Goal: Task Accomplishment & Management: Manage account settings

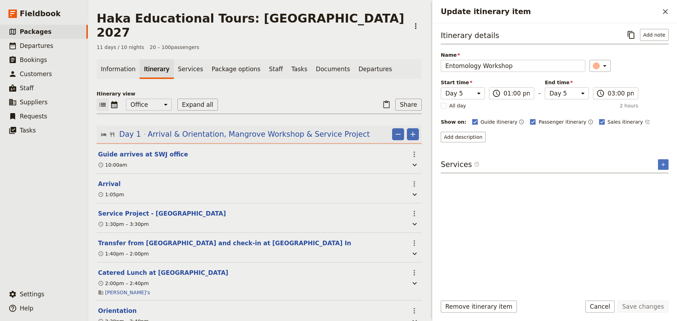
select select "5"
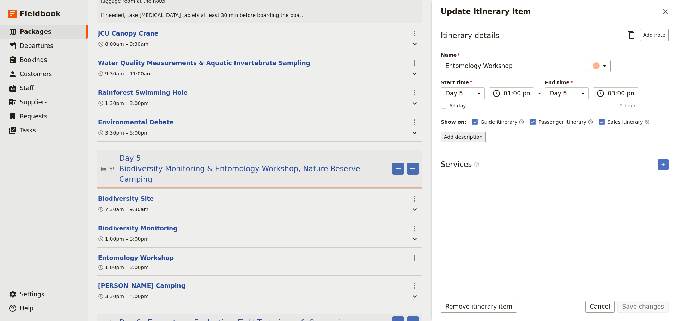
click at [468, 136] on button "Add description" at bounding box center [463, 137] width 45 height 11
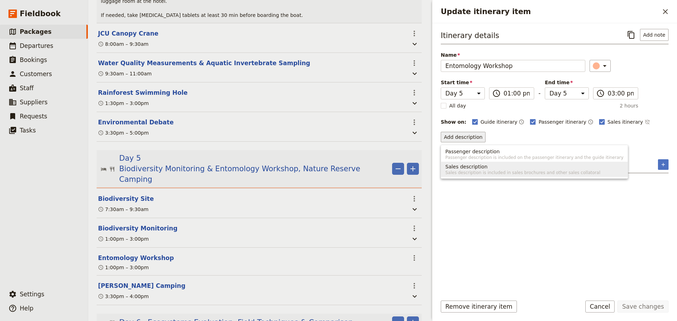
click at [483, 170] on span "Sales description" at bounding box center [535, 166] width 178 height 7
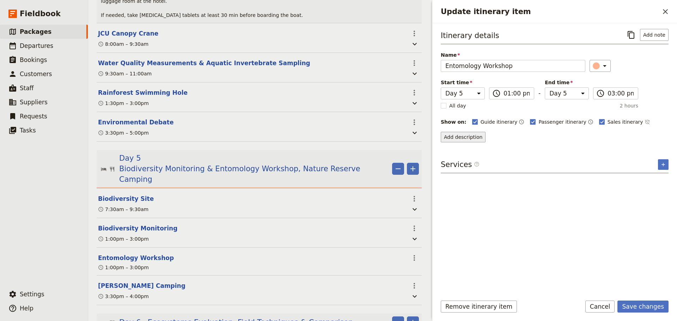
click at [466, 134] on button "Add description" at bounding box center [463, 137] width 45 height 11
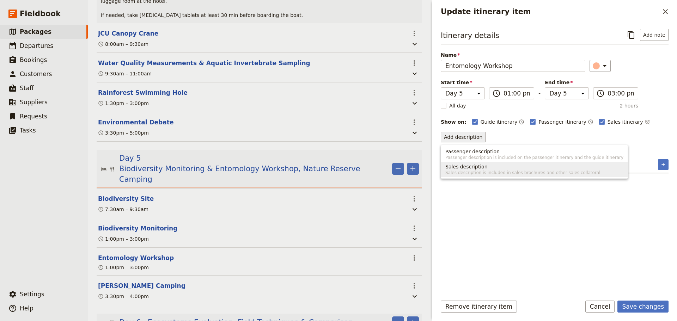
click at [466, 164] on span "Sales description" at bounding box center [467, 166] width 42 height 7
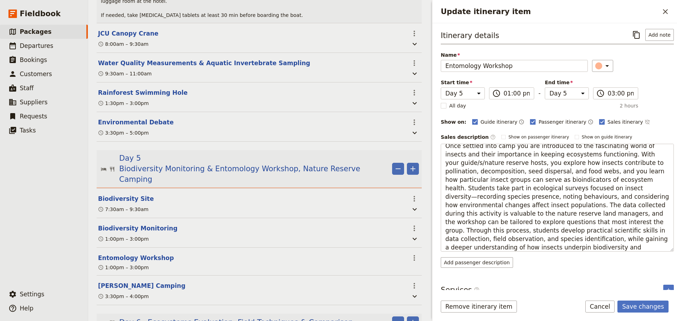
scroll to position [0, 0]
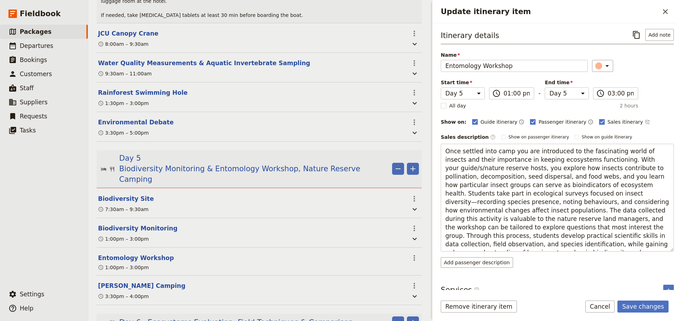
drag, startPoint x: 480, startPoint y: 145, endPoint x: 440, endPoint y: 141, distance: 40.4
click at [440, 141] on div "Itinerary details ​ Add note Name Entomology Workshop ​ Start time Day 1 Day 2 …" at bounding box center [555, 156] width 245 height 267
click at [466, 169] on textarea "After settling into camp you are introduced to the fascinating world of insects…" at bounding box center [557, 198] width 233 height 108
type textarea "After settling into camp you are introduced to the fascinating world of insects…"
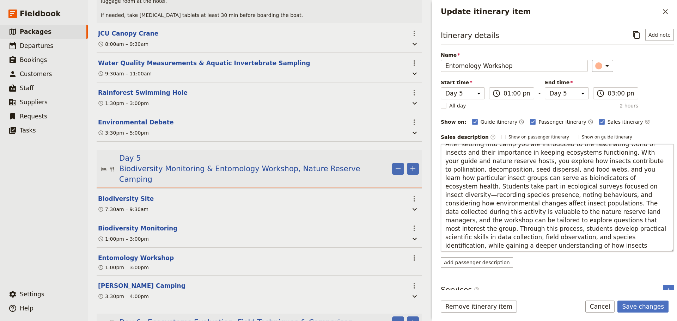
scroll to position [8, 0]
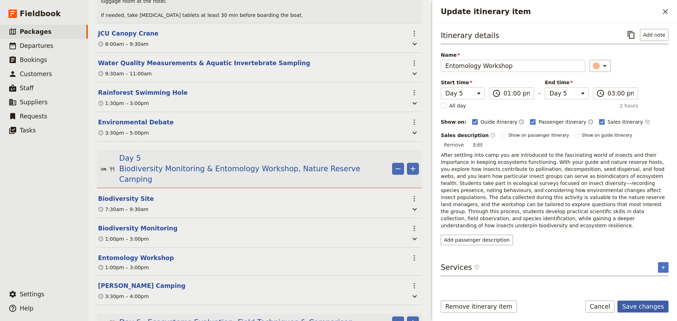
click at [650, 307] on button "Save changes" at bounding box center [643, 307] width 51 height 12
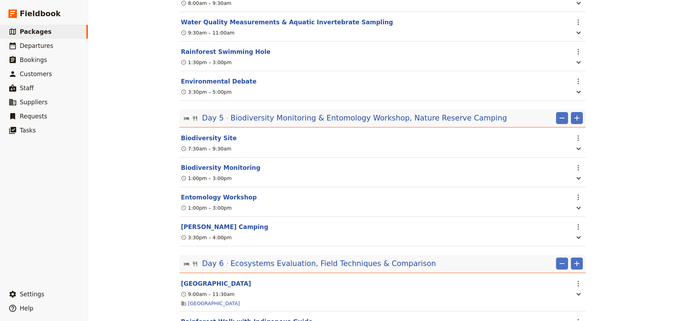
scroll to position [1117, 0]
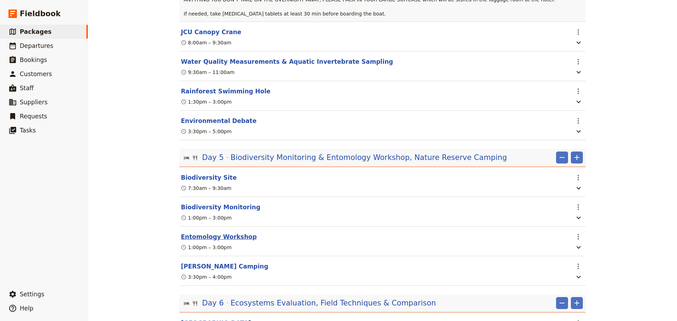
click at [199, 233] on button "Entomology Workshop" at bounding box center [219, 237] width 76 height 8
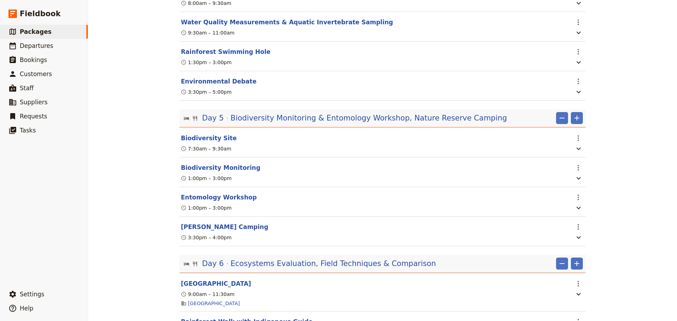
select select "5"
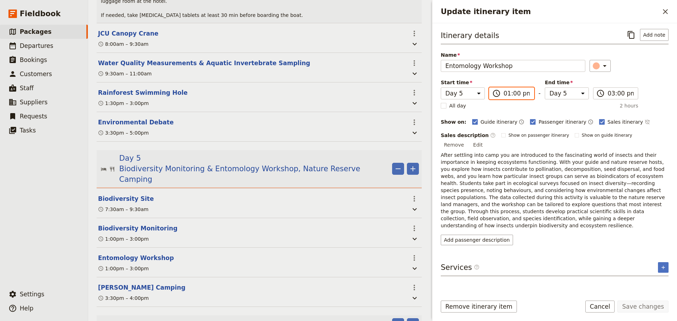
click at [511, 92] on input "01:00 pm" at bounding box center [517, 93] width 26 height 8
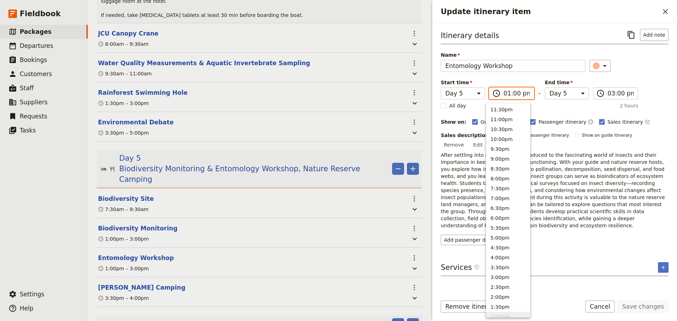
scroll to position [209, 0]
click at [515, 139] on button "11:30am" at bounding box center [509, 138] width 44 height 10
type input "11:30 am"
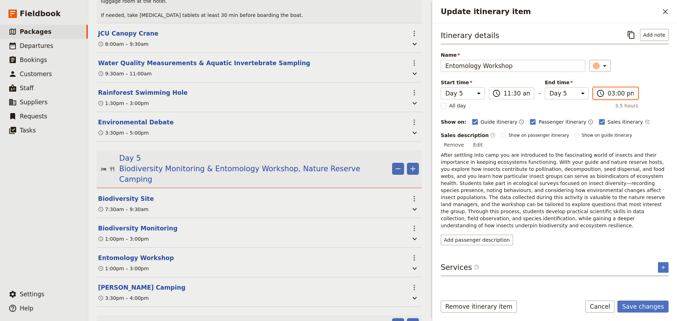
click at [608, 93] on input "03:00 pm" at bounding box center [621, 93] width 26 height 8
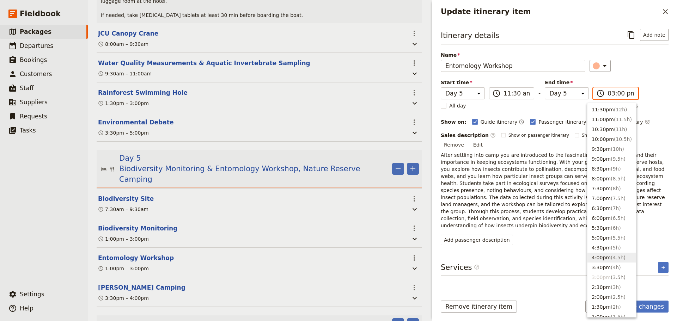
scroll to position [59, 0]
click at [614, 270] on span "( 1h )" at bounding box center [619, 268] width 10 height 6
type input "12:30 pm"
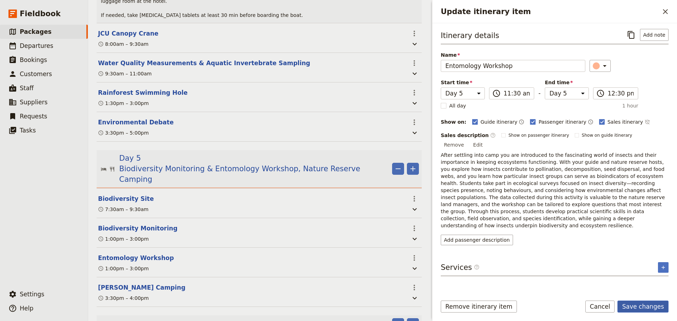
click at [645, 309] on button "Save changes" at bounding box center [643, 307] width 51 height 12
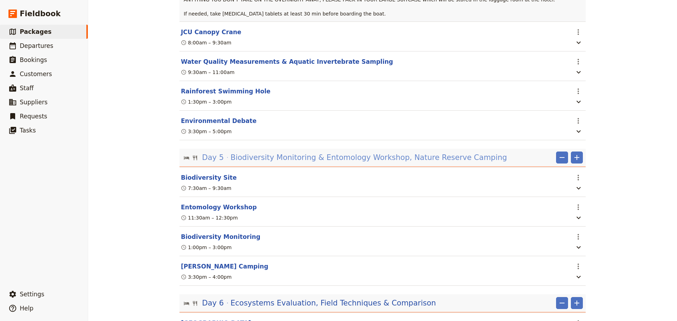
click at [276, 152] on span "Biodiversity Monitoring & Entomology Workshop, Nature Reserve Camping" at bounding box center [369, 157] width 277 height 11
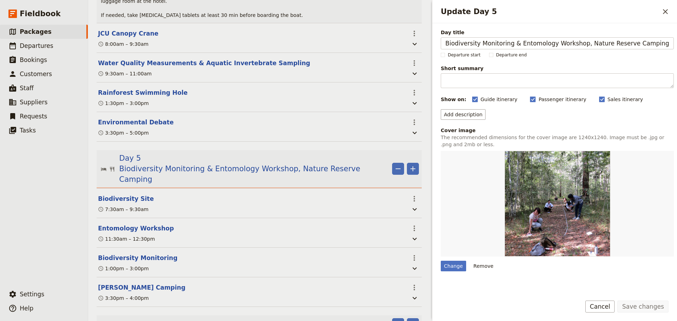
click at [604, 306] on button "Cancel" at bounding box center [601, 307] width 30 height 12
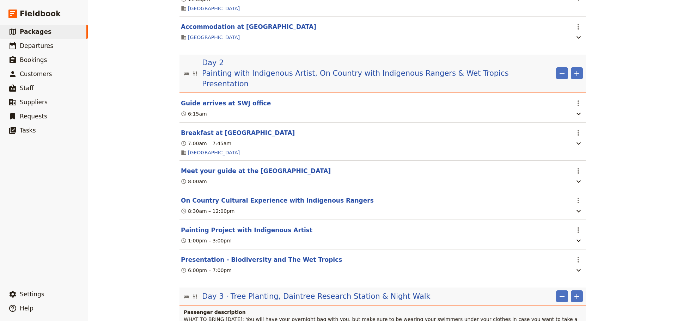
scroll to position [588, 0]
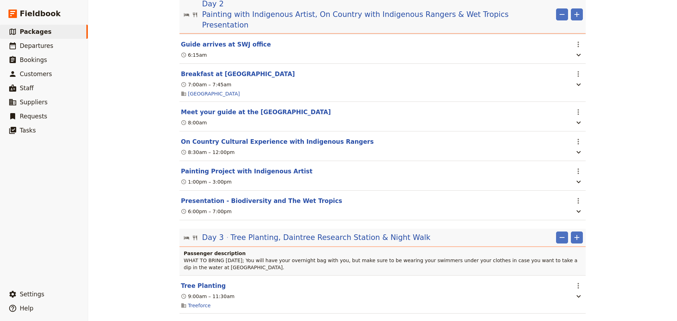
click at [391, 233] on span "Tree Planting, Daintree Research Station & Night Walk" at bounding box center [331, 238] width 200 height 11
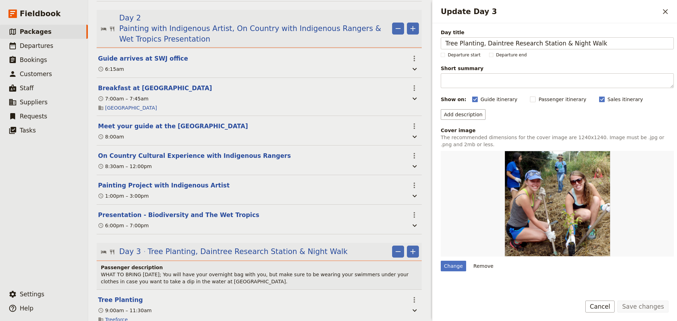
drag, startPoint x: 612, startPoint y: 305, endPoint x: 504, endPoint y: 298, distance: 108.2
click at [611, 305] on button "Cancel" at bounding box center [601, 307] width 30 height 12
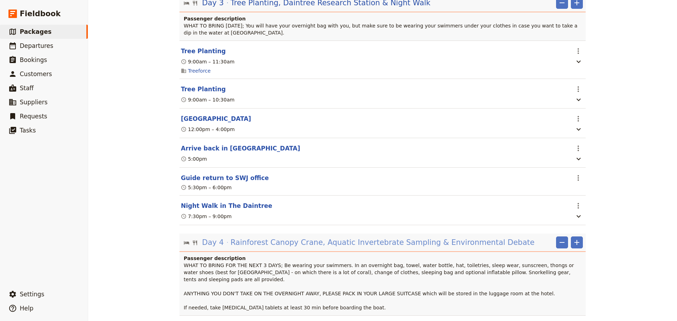
click at [279, 237] on span "Rainforest Canopy Crane, Aquatic Invertebrate Sampling & Environmental Debate" at bounding box center [383, 242] width 304 height 11
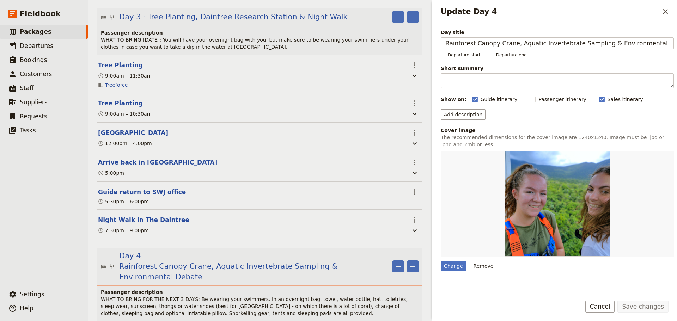
scroll to position [843, 0]
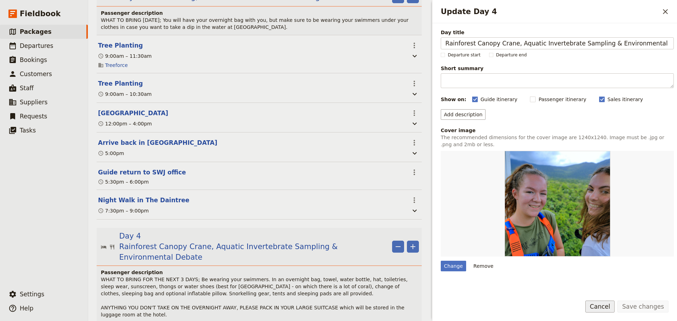
click at [600, 307] on button "Cancel" at bounding box center [601, 307] width 30 height 12
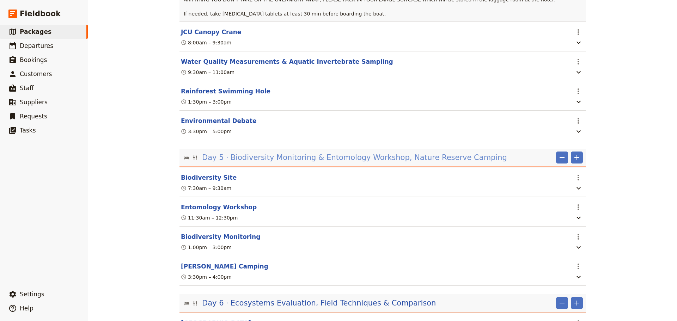
click at [311, 152] on span "Biodiversity Monitoring & Entomology Workshop, Nature Reserve Camping" at bounding box center [369, 157] width 277 height 11
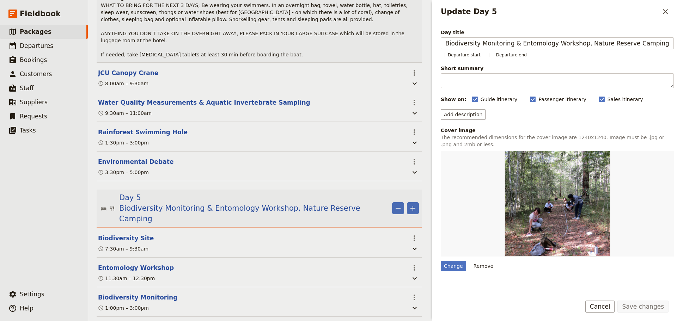
scroll to position [1157, 0]
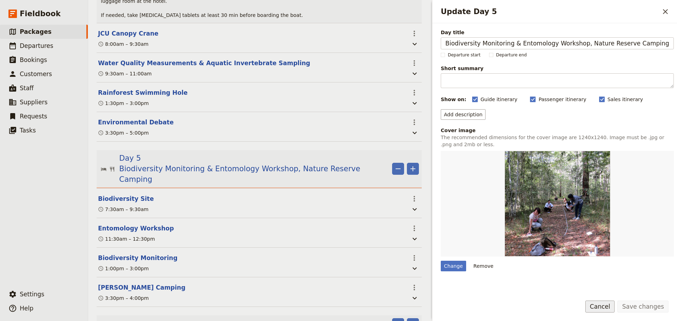
click at [602, 308] on button "Cancel" at bounding box center [601, 307] width 30 height 12
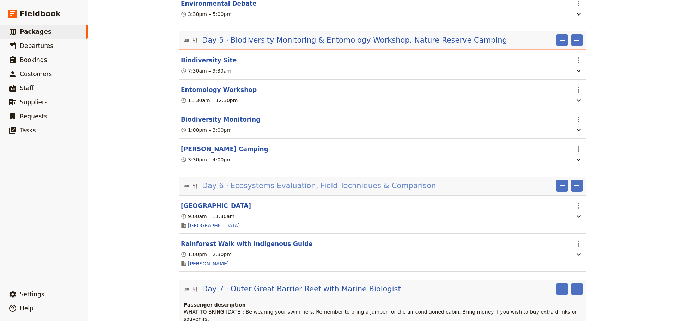
click at [324, 181] on span "Ecosystems Evaluation, Field Techniques & Comparison" at bounding box center [334, 186] width 206 height 11
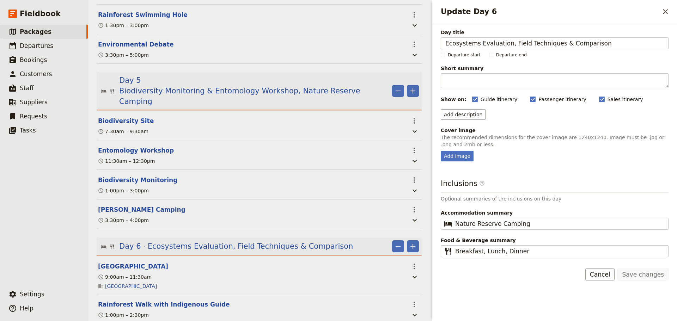
scroll to position [1289, 0]
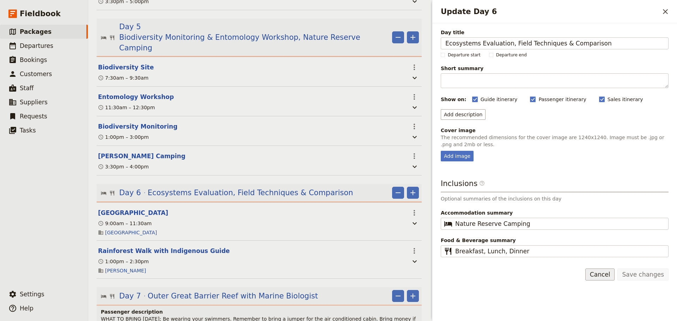
click at [600, 273] on button "Cancel" at bounding box center [601, 275] width 30 height 12
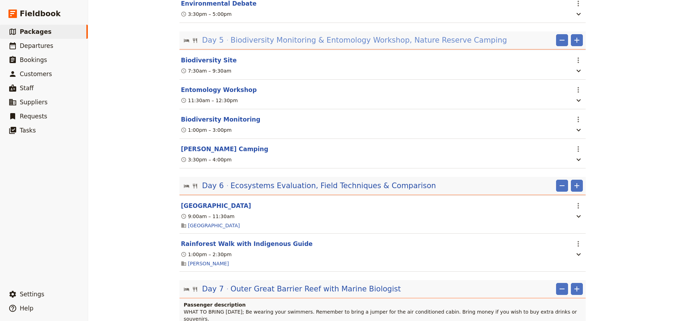
click at [406, 35] on span "Biodiversity Monitoring & Entomology Workshop, Nature Reserve Camping" at bounding box center [369, 40] width 277 height 11
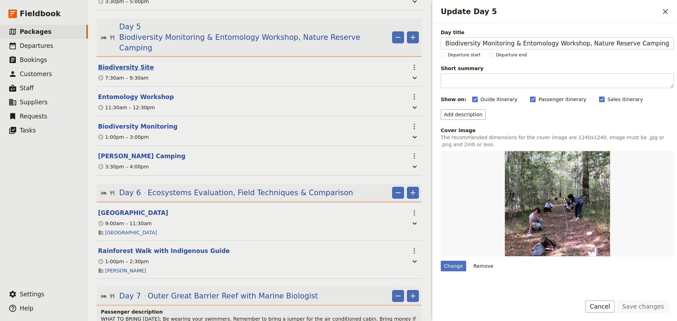
click at [121, 63] on button "Biodiversity Site" at bounding box center [126, 67] width 56 height 8
select select "5"
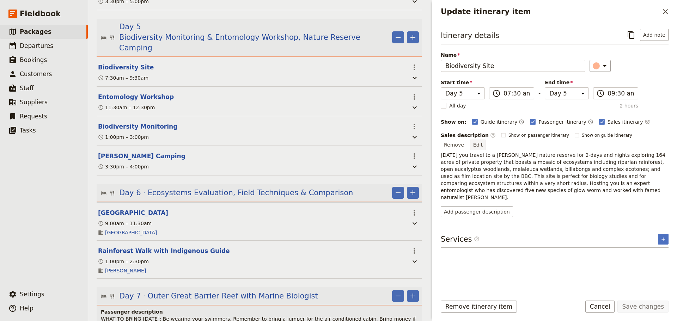
click at [486, 140] on button "Edit" at bounding box center [478, 145] width 16 height 11
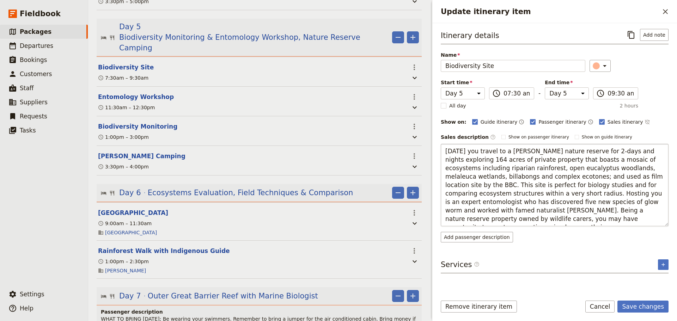
type textarea "[DATE] you travel to a [PERSON_NAME] nature reserve for 2-days and nights explo…"
click at [645, 310] on button "Save changes" at bounding box center [643, 307] width 51 height 12
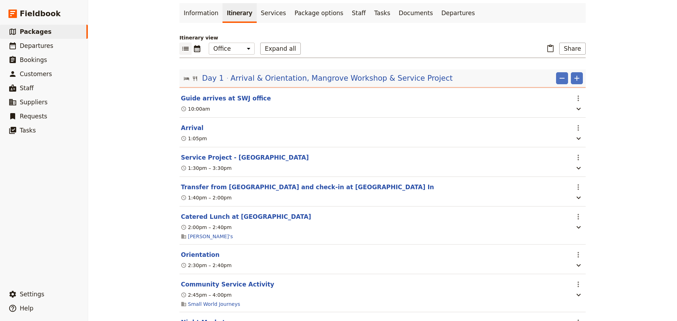
scroll to position [59, 0]
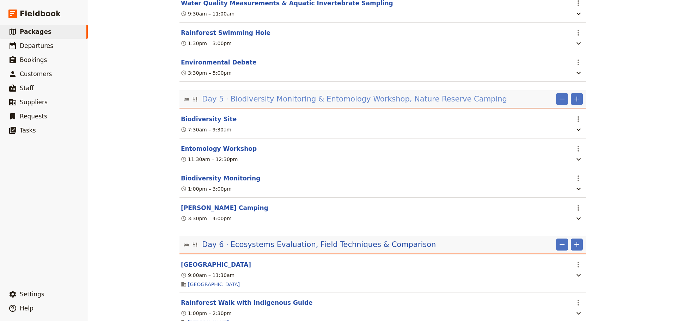
click at [345, 94] on span "Biodiversity Monitoring & Entomology Workshop, Nature Reserve Camping" at bounding box center [369, 99] width 277 height 11
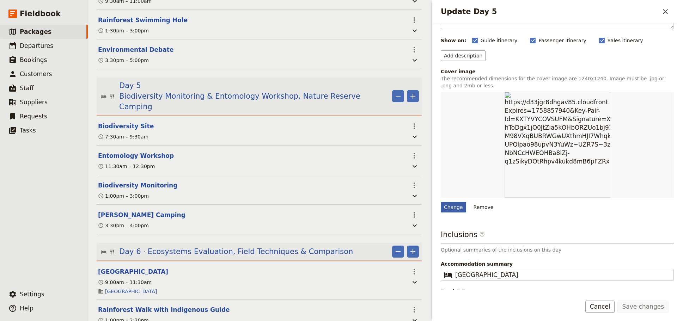
click at [452, 205] on div "Change" at bounding box center [453, 207] width 25 height 11
click at [441, 202] on input "Change" at bounding box center [441, 202] width 0 height 0
type input "C:\fakepath\Biodiversity monitoring.JPG"
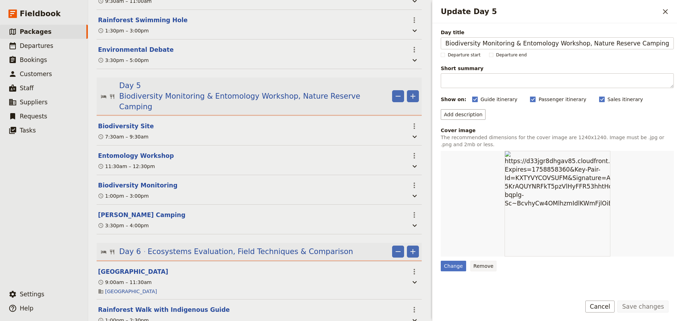
click at [474, 269] on button "Remove" at bounding box center [484, 266] width 26 height 11
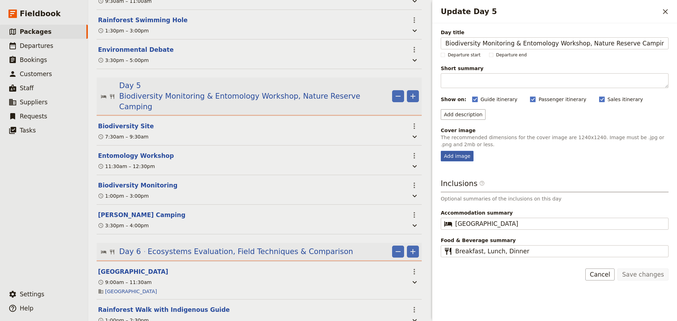
click at [459, 159] on div "Add image" at bounding box center [457, 156] width 33 height 11
click at [441, 151] on input "Add image" at bounding box center [441, 151] width 0 height 0
type input "C:\fakepath\Biodiversity monitoring.JPG"
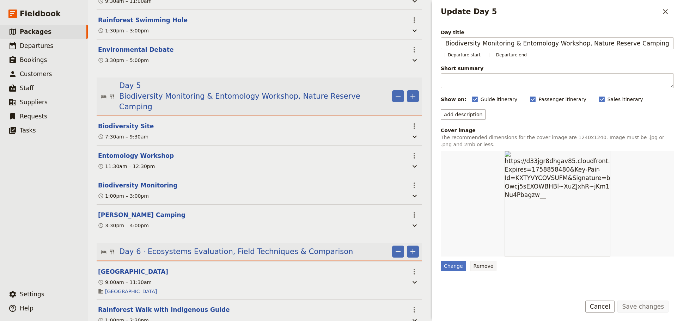
click at [484, 264] on button "Remove" at bounding box center [484, 266] width 26 height 11
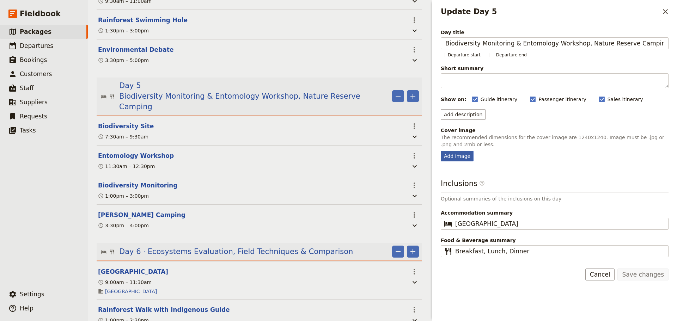
click at [471, 156] on div "Add image" at bounding box center [457, 156] width 33 height 11
click at [441, 151] on input "Add image" at bounding box center [441, 151] width 0 height 0
type input "C:\fakepath\Biodiversity Monitoring.JPG"
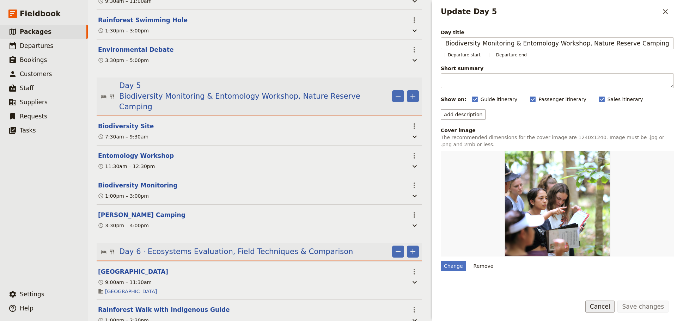
click at [611, 311] on button "Cancel" at bounding box center [601, 307] width 30 height 12
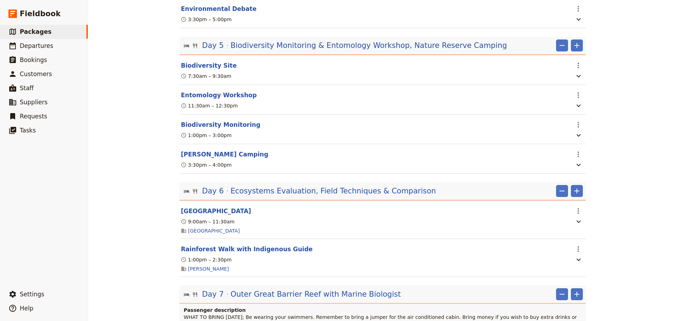
scroll to position [1176, 0]
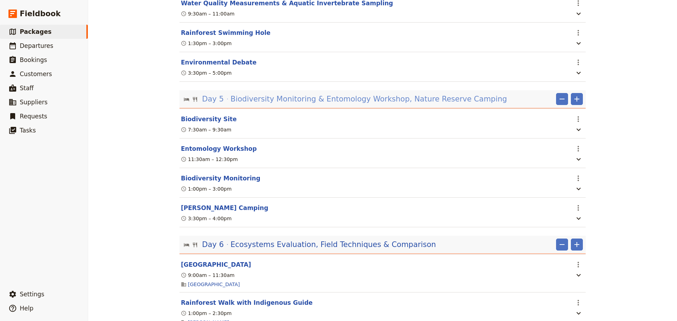
click at [371, 94] on span "Biodiversity Monitoring & Entomology Workshop, Nature Reserve Camping" at bounding box center [369, 99] width 277 height 11
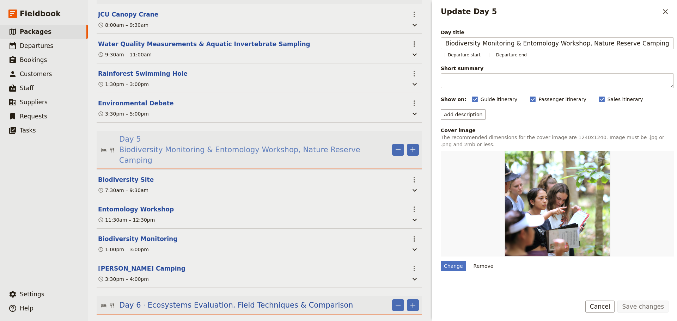
scroll to position [1230, 0]
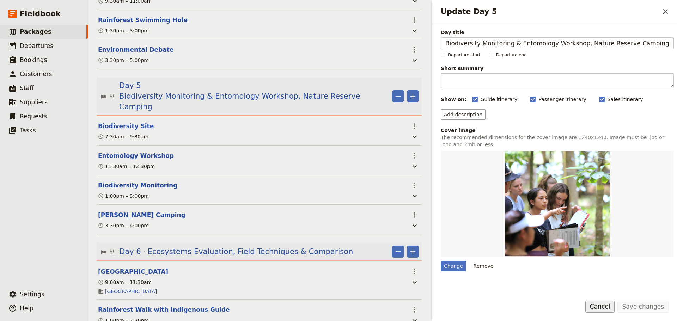
click at [612, 309] on button "Cancel" at bounding box center [601, 307] width 30 height 12
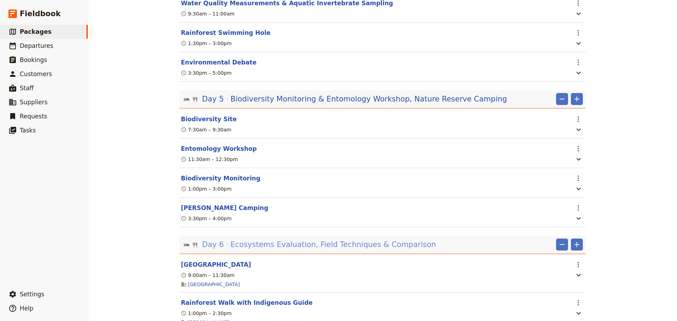
click at [259, 240] on span "Ecosystems Evaluation, Field Techniques & Comparison" at bounding box center [334, 245] width 206 height 11
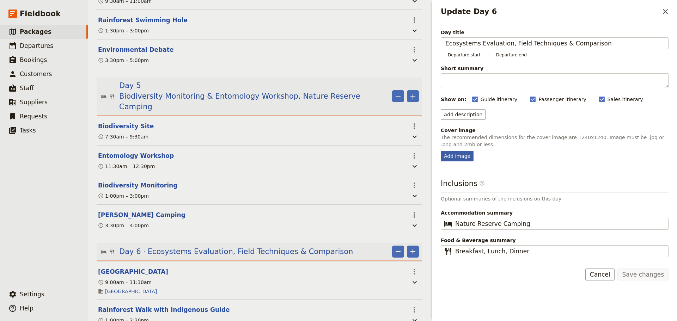
click at [462, 157] on div "Add image" at bounding box center [457, 156] width 33 height 11
click at [441, 151] on input "Add image" at bounding box center [441, 151] width 0 height 0
type input "C:\fakepath\Transects.Fieldwork.png"
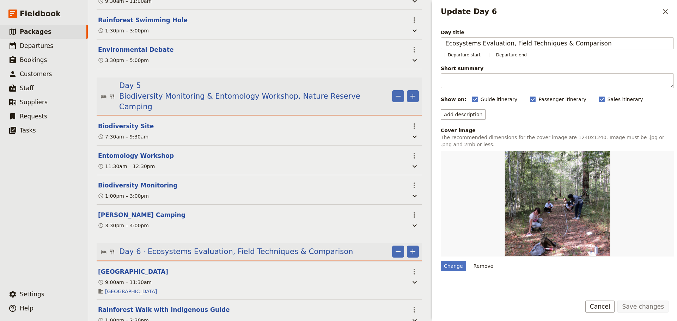
click at [561, 294] on form "Day title Ecosystems Evaluation, Field Techniques & Comparison Departure start …" at bounding box center [555, 172] width 245 height 298
click at [603, 305] on button "Cancel" at bounding box center [601, 307] width 30 height 12
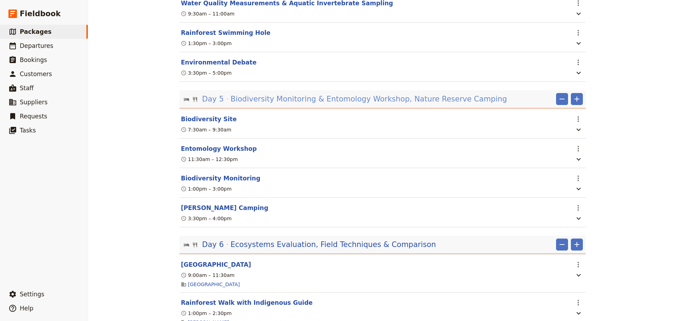
click at [310, 94] on span "Biodiversity Monitoring & Entomology Workshop, Nature Reserve Camping" at bounding box center [369, 99] width 277 height 11
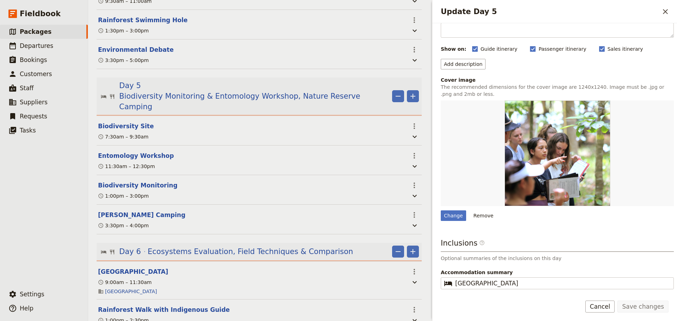
scroll to position [78, 0]
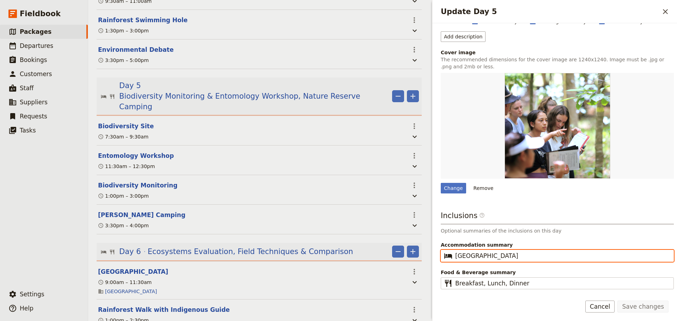
drag, startPoint x: 535, startPoint y: 258, endPoint x: 415, endPoint y: 258, distance: 119.6
click at [415, 258] on div "Haka Educational Tours: [GEOGRAPHIC_DATA] 2027 ​ 11 days / 10 nights 20 – 100 p…" at bounding box center [382, 160] width 589 height 321
type input "Nature Reserve Camping"
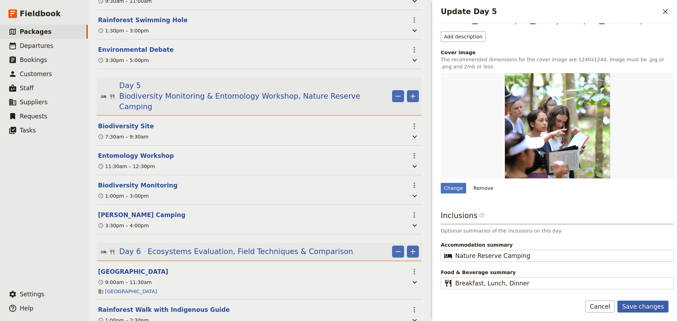
click at [630, 306] on button "Save changes" at bounding box center [643, 307] width 51 height 12
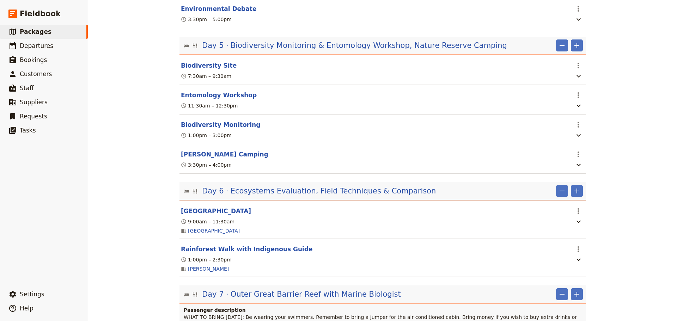
scroll to position [1176, 0]
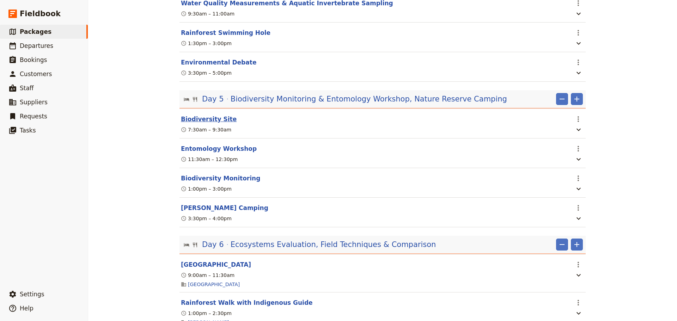
click at [198, 115] on button "Biodiversity Site" at bounding box center [209, 119] width 56 height 8
select select "5"
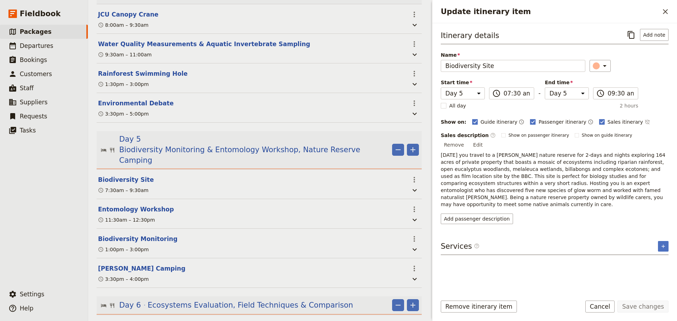
scroll to position [1230, 0]
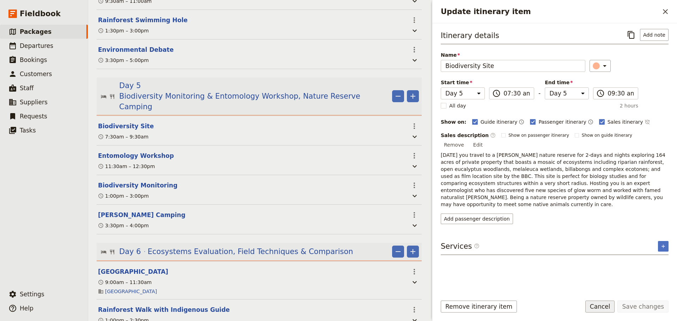
click at [601, 306] on button "Cancel" at bounding box center [601, 307] width 30 height 12
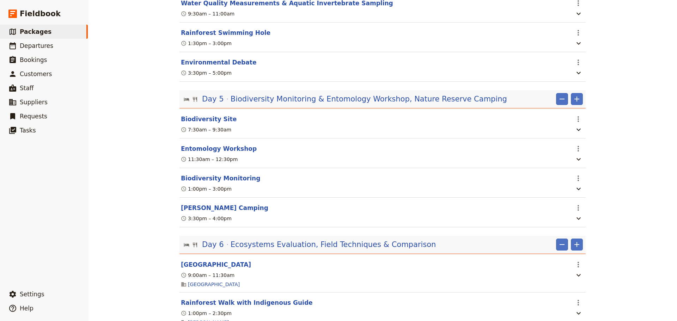
click at [200, 145] on button "Entomology Workshop" at bounding box center [219, 149] width 76 height 8
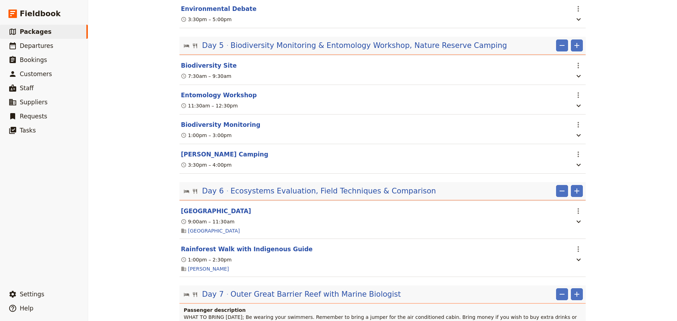
select select "5"
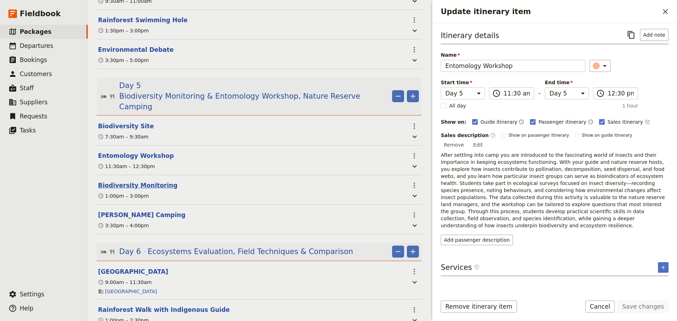
click at [155, 181] on button "Biodiversity Monitoring" at bounding box center [137, 185] width 79 height 8
select select "5"
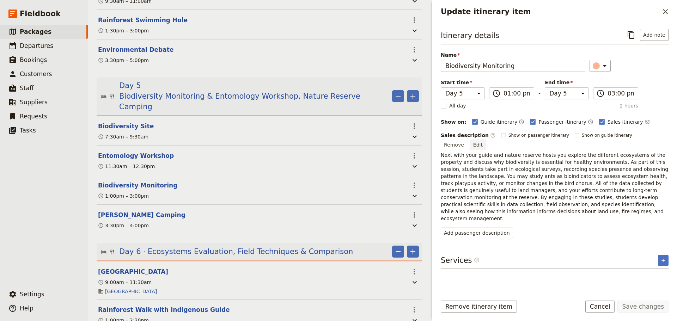
click at [486, 140] on button "Edit" at bounding box center [478, 145] width 16 height 11
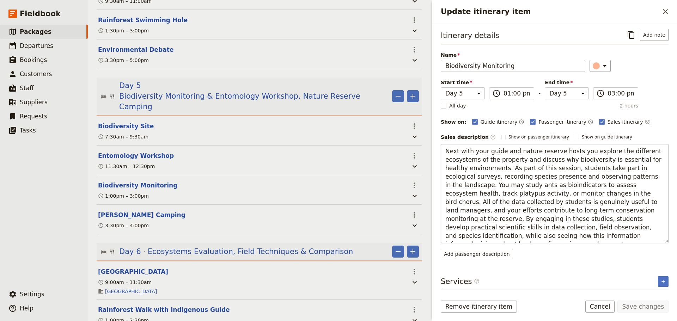
drag, startPoint x: 548, startPoint y: 150, endPoint x: 515, endPoint y: 149, distance: 32.9
click at [515, 149] on textarea "Next with your guide and nature reserve hosts you explore the different ecosyst…" at bounding box center [555, 193] width 228 height 99
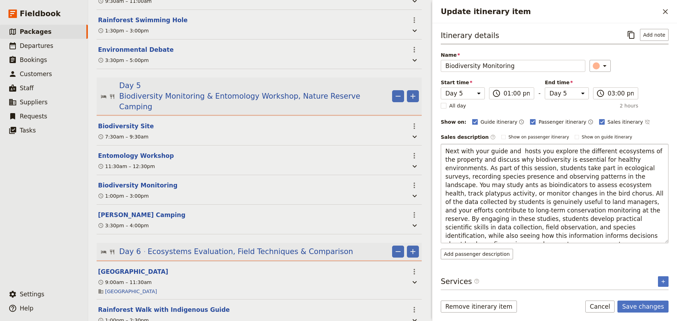
type textarea "Next with your guide and hosts you explore the different ecosystems of the prop…"
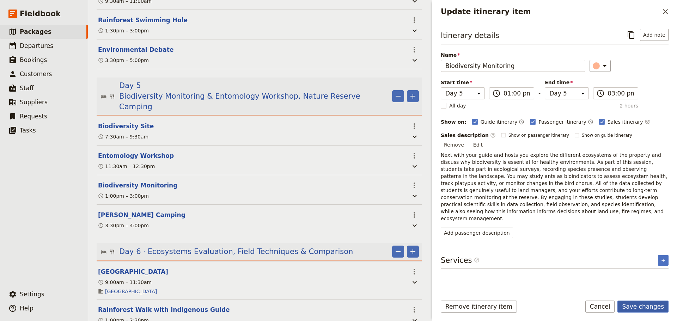
click at [644, 304] on button "Save changes" at bounding box center [643, 307] width 51 height 12
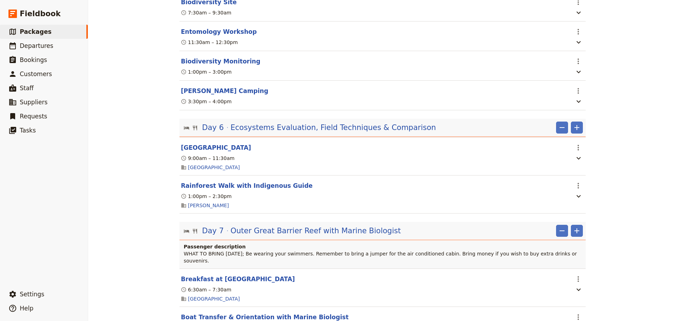
scroll to position [1411, 0]
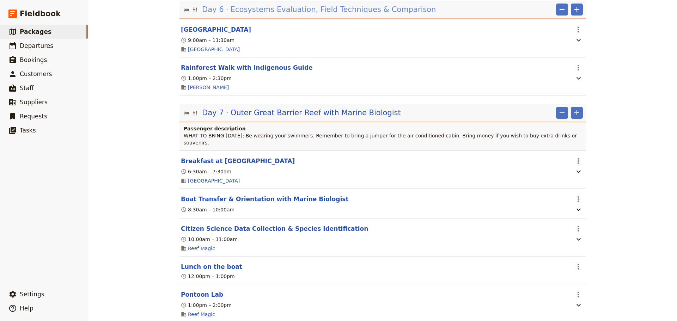
click at [274, 5] on span "Ecosystems Evaluation, Field Techniques & Comparison" at bounding box center [334, 9] width 206 height 11
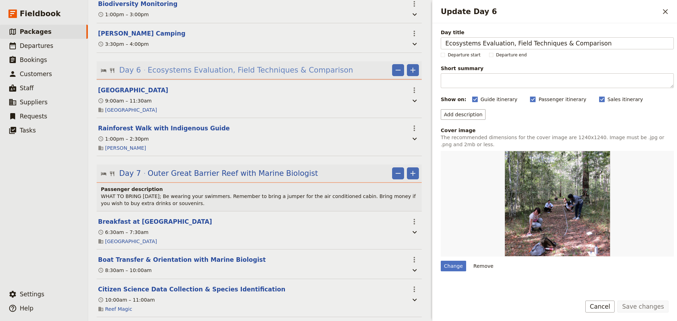
scroll to position [1474, 0]
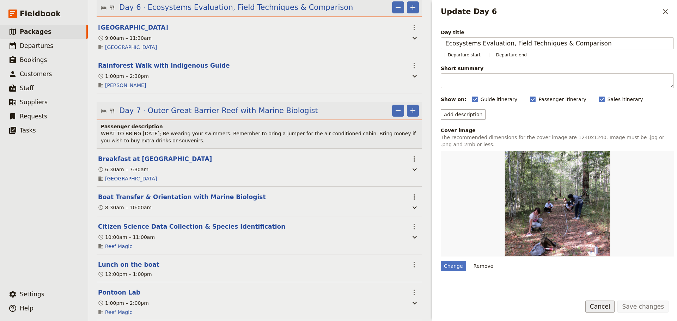
click at [608, 306] on button "Cancel" at bounding box center [601, 307] width 30 height 12
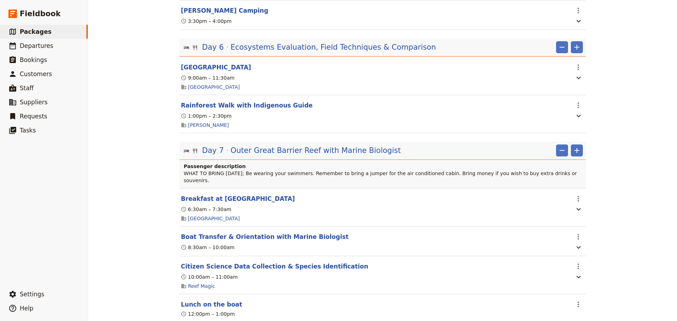
scroll to position [1349, 0]
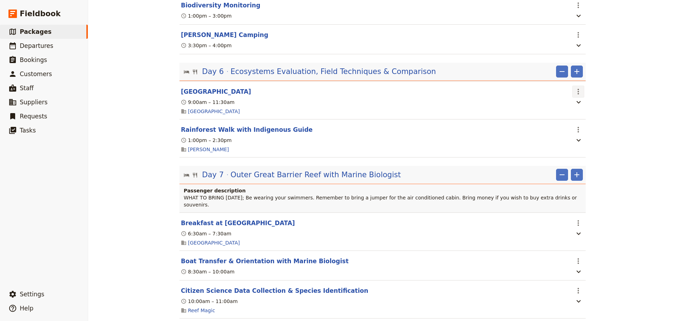
click at [574, 88] on icon "Actions" at bounding box center [578, 92] width 8 height 8
click at [596, 110] on span "Delete this itinerary item" at bounding box center [606, 109] width 62 height 7
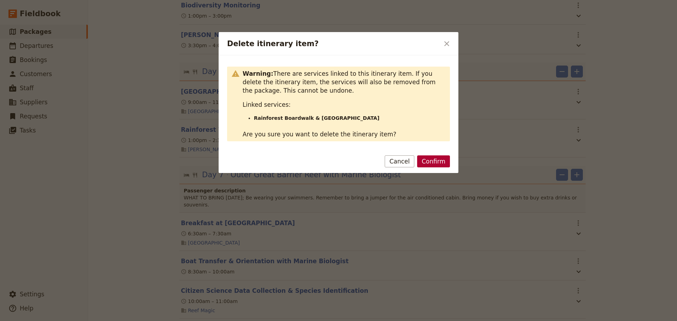
click at [442, 167] on button "Confirm" at bounding box center [433, 162] width 33 height 12
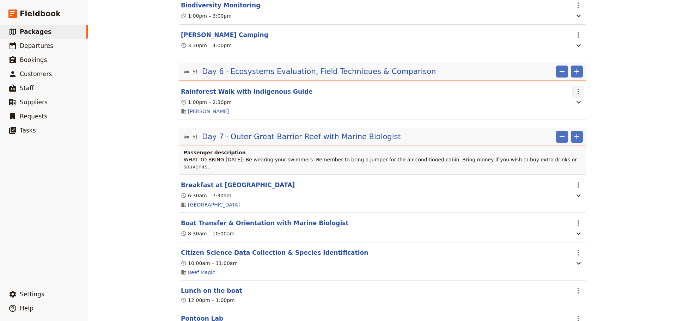
click at [582, 86] on button "​" at bounding box center [579, 92] width 12 height 12
click at [588, 111] on span "Delete this itinerary item" at bounding box center [606, 109] width 62 height 7
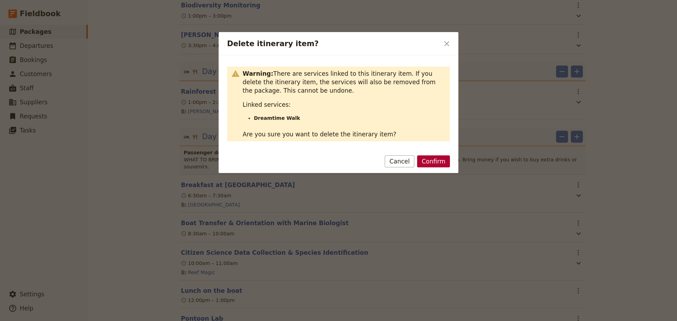
click at [435, 163] on button "Confirm" at bounding box center [433, 162] width 33 height 12
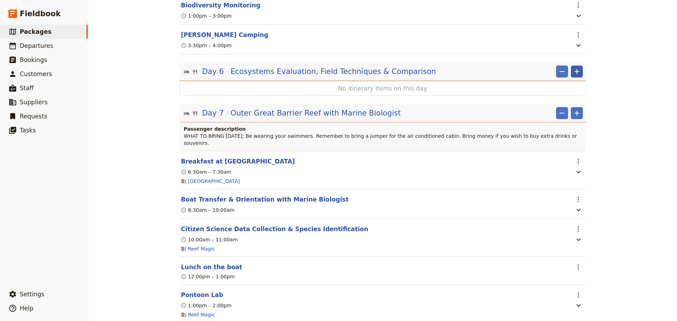
click at [574, 67] on icon "Add" at bounding box center [577, 71] width 8 height 8
click at [566, 80] on span "Add itinerary item" at bounding box center [553, 79] width 45 height 7
select select "6"
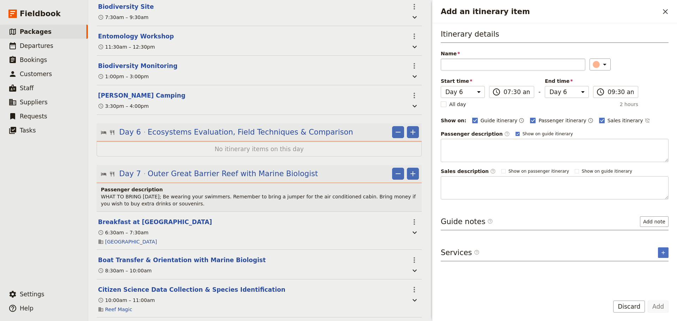
scroll to position [1412, 0]
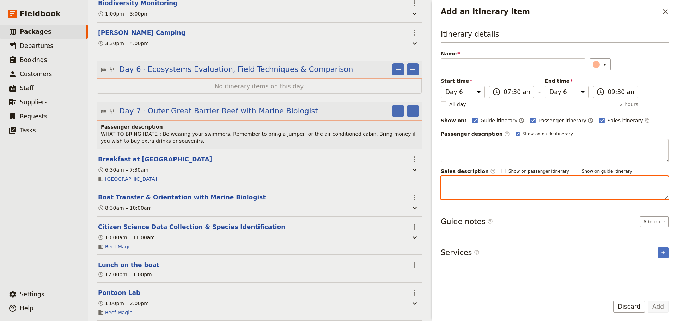
click at [581, 193] on textarea "Add an itinerary item" at bounding box center [555, 187] width 228 height 23
paste textarea "Once settled into camp you are introduced to the fascinating world of insects a…"
type textarea "Once settled into camp you are introduced to the fascinating world of insects a…"
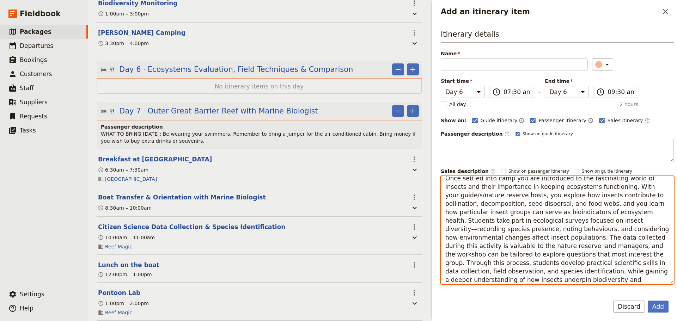
scroll to position [0, 0]
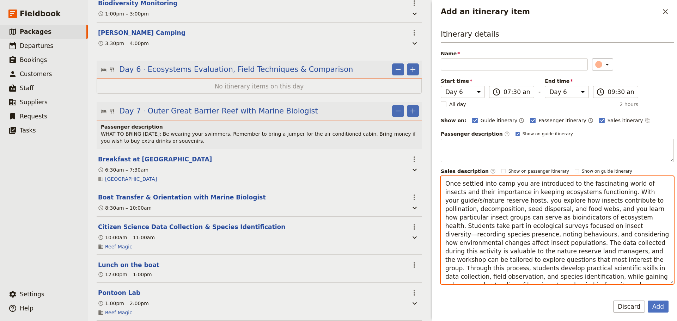
drag, startPoint x: 505, startPoint y: 277, endPoint x: 441, endPoint y: 166, distance: 128.5
click at [441, 166] on div "Passenger description ​ Show on guide itinerary Sales description ​ Show on pas…" at bounding box center [557, 208] width 233 height 154
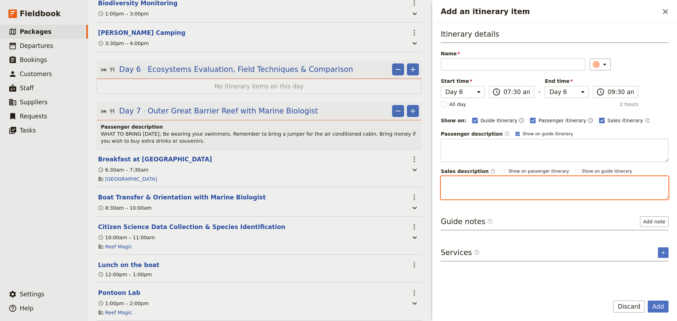
click at [509, 191] on textarea "Add an itinerary item" at bounding box center [555, 187] width 228 height 23
paste textarea "Within this ecosystem you evaluate biodiversity along a transect using quadrats…"
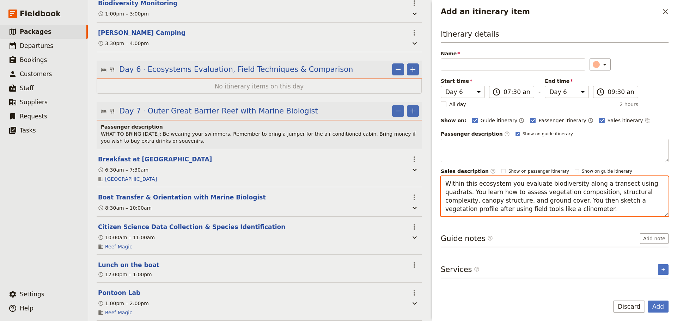
type textarea "Within this ecosystem you evaluate biodiversity along a transect using quadrats…"
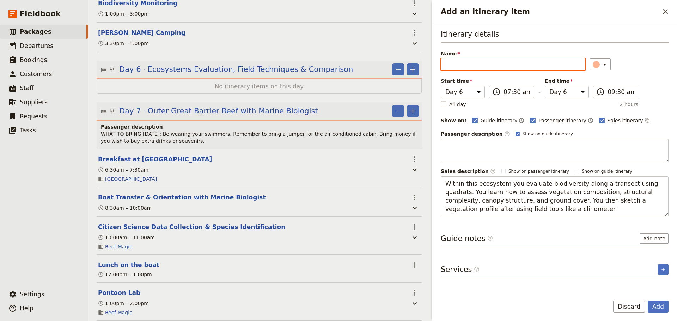
click at [449, 68] on input "Name" at bounding box center [513, 65] width 145 height 12
paste input "Transects and Vegetation Profiles"
type input "Transects and Vegetation Profiles"
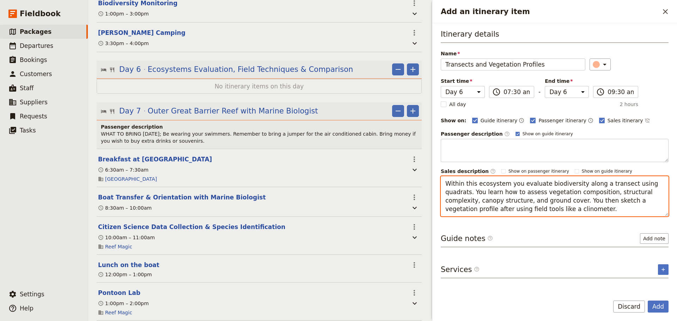
drag, startPoint x: 474, startPoint y: 185, endPoint x: 465, endPoint y: 183, distance: 8.6
click at [465, 183] on textarea "Within this ecosystem you evaluate biodiversity along a transect using quadrats…" at bounding box center [555, 196] width 228 height 40
click at [519, 183] on textarea "Within one of the ecosystem you evaluate biodiversity along a transect using qu…" at bounding box center [555, 196] width 228 height 40
type textarea "Within one of the ecosystems at the nature reserve you evaluate biodiversity al…"
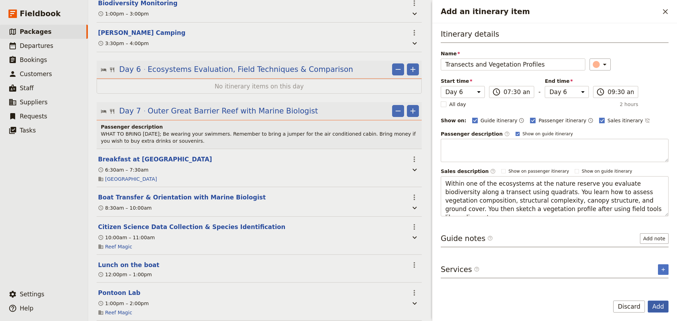
click at [664, 305] on button "Add" at bounding box center [658, 307] width 21 height 12
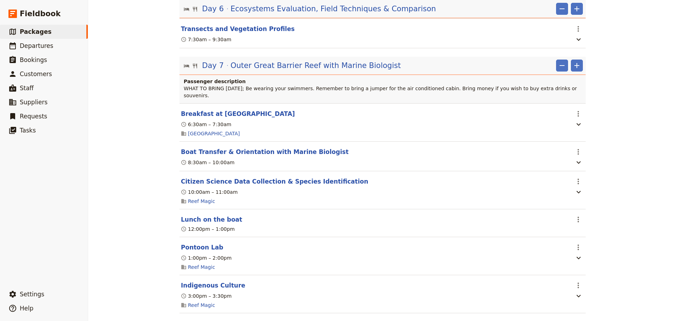
scroll to position [1349, 0]
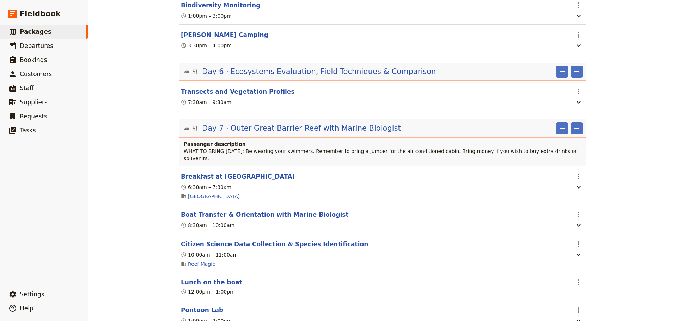
click at [255, 88] on button "Transects and Vegetation Profiles" at bounding box center [238, 92] width 114 height 8
select select "6"
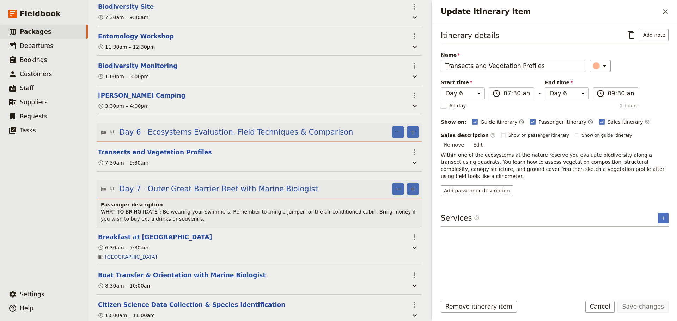
scroll to position [1412, 0]
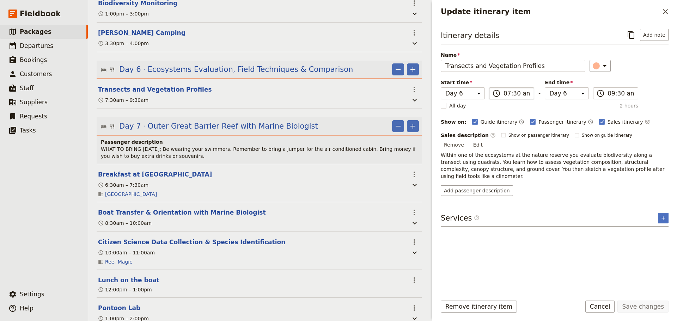
click at [500, 92] on label "​ 07:30 am" at bounding box center [511, 94] width 45 height 12
click at [504, 92] on input "07:30 am" at bounding box center [517, 93] width 26 height 8
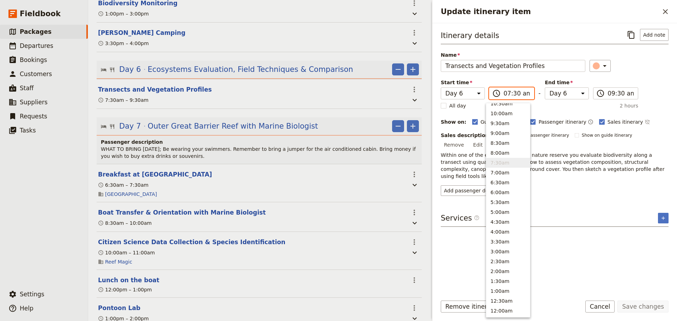
scroll to position [259, 0]
click at [509, 159] on button "8:00am" at bounding box center [509, 157] width 44 height 10
type input "08:00 am"
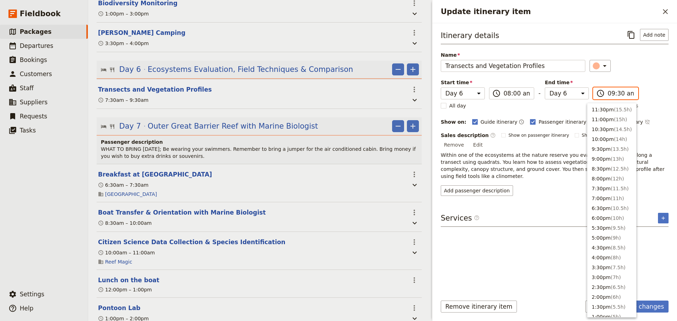
click at [608, 92] on input "09:30 am" at bounding box center [621, 93] width 26 height 8
click at [605, 118] on button "10:00am ( 2h )" at bounding box center [612, 118] width 49 height 10
type input "10:00 am"
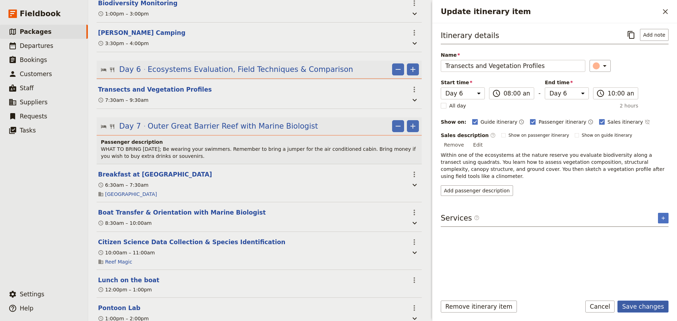
click at [641, 307] on button "Save changes" at bounding box center [643, 307] width 51 height 12
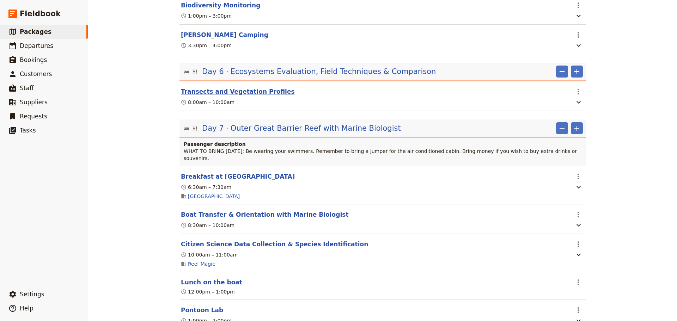
click at [226, 88] on button "Transects and Vegetation Profiles" at bounding box center [238, 92] width 114 height 8
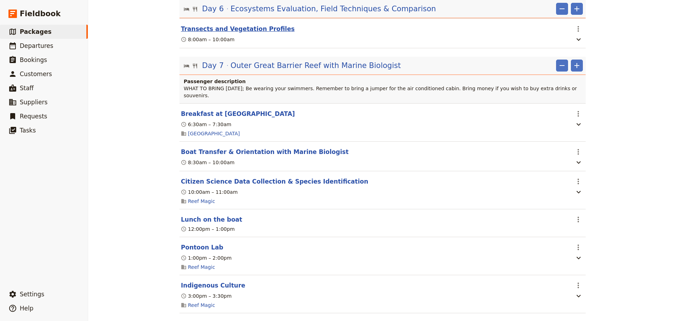
select select "6"
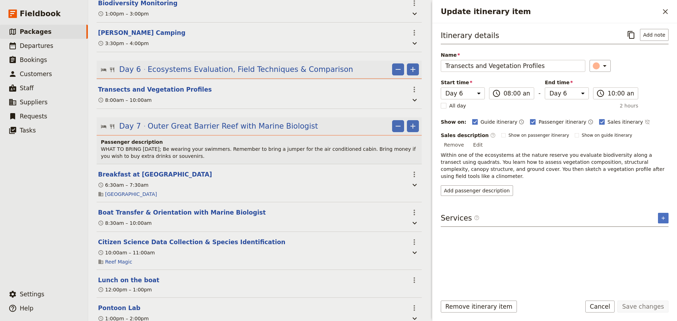
drag, startPoint x: 605, startPoint y: 310, endPoint x: 594, endPoint y: 297, distance: 17.3
click at [605, 309] on button "Cancel" at bounding box center [601, 307] width 30 height 12
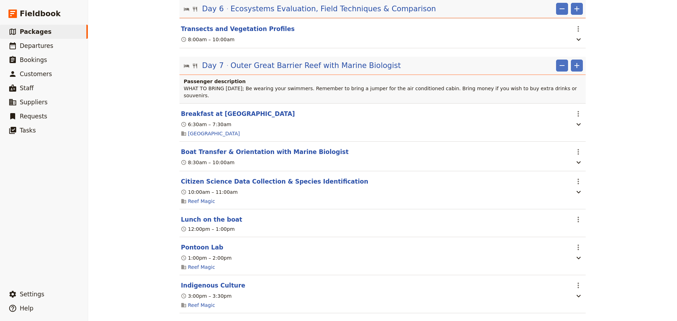
scroll to position [1349, 0]
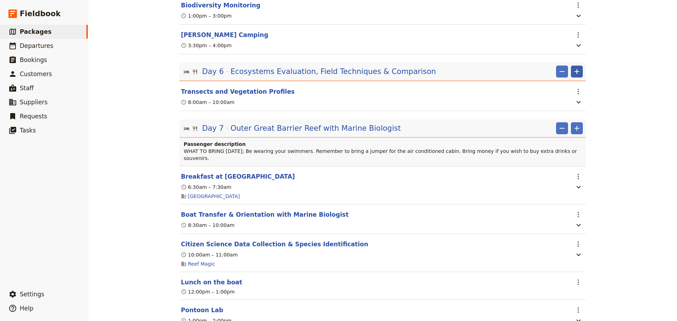
click at [579, 67] on icon "Add" at bounding box center [577, 71] width 8 height 8
click at [568, 78] on span "Add itinerary item" at bounding box center [553, 79] width 45 height 7
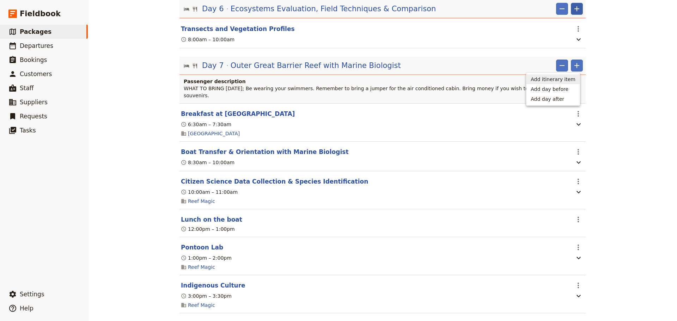
select select "6"
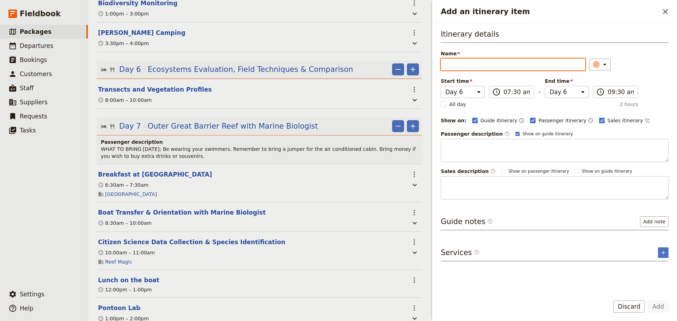
click at [515, 65] on input "Name" at bounding box center [513, 65] width 145 height 12
paste input "Leaf Classification"
type input "Leaf Classification"
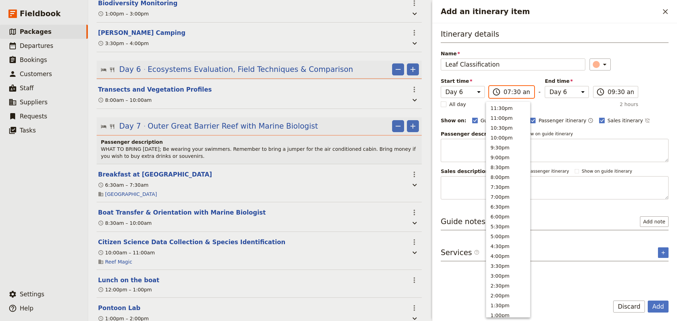
scroll to position [261, 0]
click at [518, 90] on input "07:30 am" at bounding box center [517, 92] width 26 height 8
click at [515, 116] on button "10:00am" at bounding box center [509, 116] width 44 height 10
type input "10:00 am"
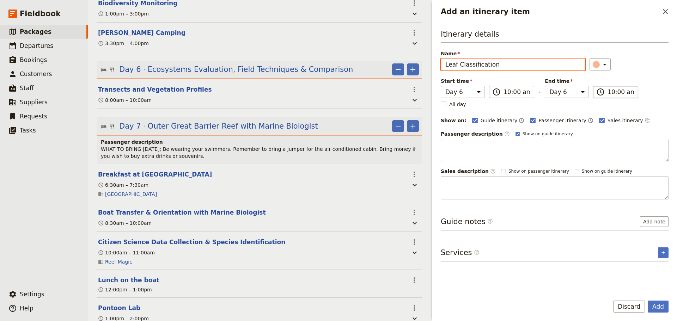
click at [618, 91] on input "10:00 am" at bounding box center [621, 92] width 26 height 8
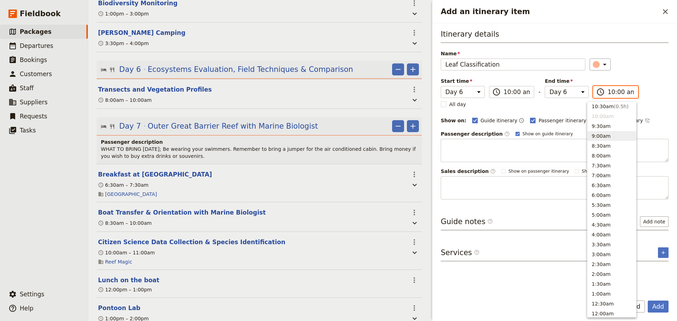
scroll to position [200, 0]
click at [604, 155] on button "11:00am ( 1h )" at bounding box center [612, 156] width 49 height 10
type input "11:00 am"
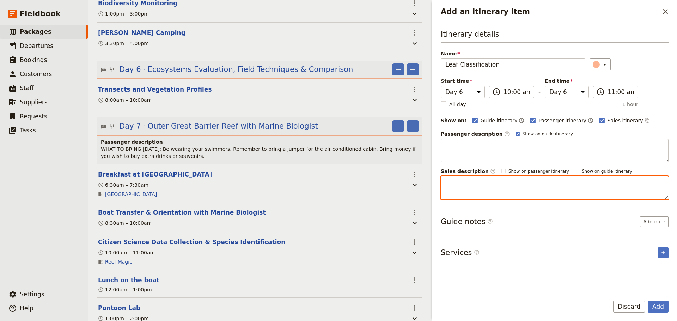
click at [560, 186] on textarea "Add an itinerary item" at bounding box center [555, 187] width 228 height 23
click at [473, 185] on textarea "Add an itinerary item" at bounding box center [555, 187] width 228 height 23
type textarea "v"
paste textarea "he next activity is designed to give you the skills to identify aspects of leav…"
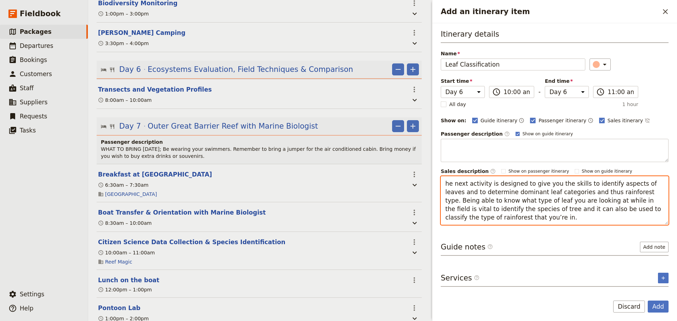
click at [447, 182] on textarea "he next activity is designed to give you the skills to identify aspects of leav…" at bounding box center [555, 200] width 228 height 49
click at [619, 213] on textarea "The next activity is designed to give you the skills to identify aspects of lea…" at bounding box center [555, 200] width 228 height 49
click at [574, 207] on textarea "The next activity is designed to give you the skills to identify aspects of lea…" at bounding box center [555, 200] width 228 height 49
click at [616, 212] on textarea "The next activity is designed to give you the skills to identify aspects of lea…" at bounding box center [555, 200] width 228 height 49
drag, startPoint x: 632, startPoint y: 211, endPoint x: 587, endPoint y: 206, distance: 45.4
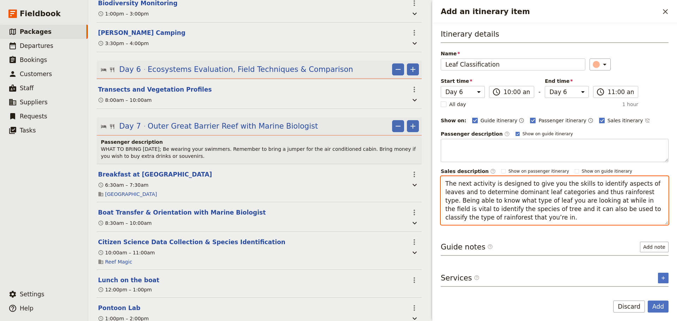
click at [587, 206] on textarea "The next activity is designed to give you the skills to identify aspects of lea…" at bounding box center [555, 200] width 228 height 49
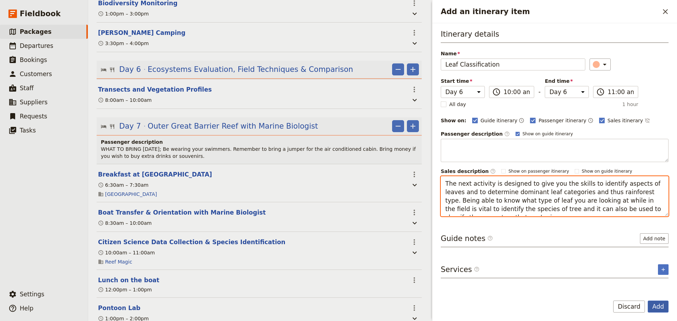
type textarea "The next activity is designed to give you the skills to identify aspects of lea…"
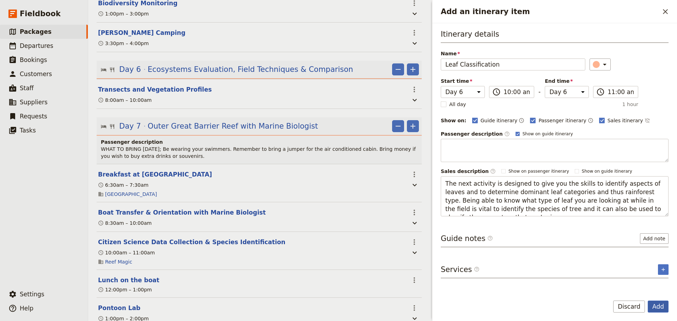
click at [658, 308] on button "Add" at bounding box center [658, 307] width 21 height 12
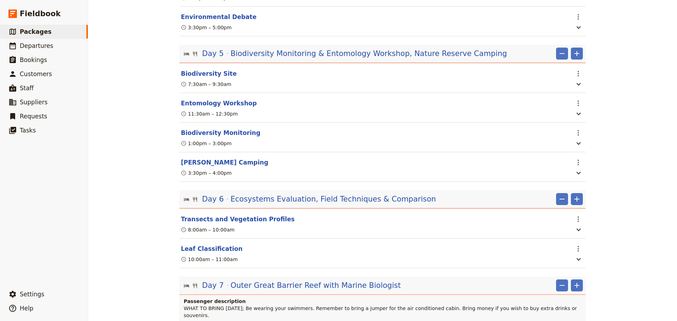
scroll to position [1173, 0]
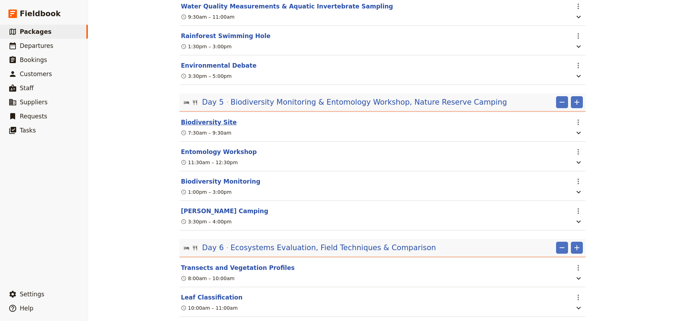
click at [197, 118] on button "Biodiversity Site" at bounding box center [209, 122] width 56 height 8
select select "5"
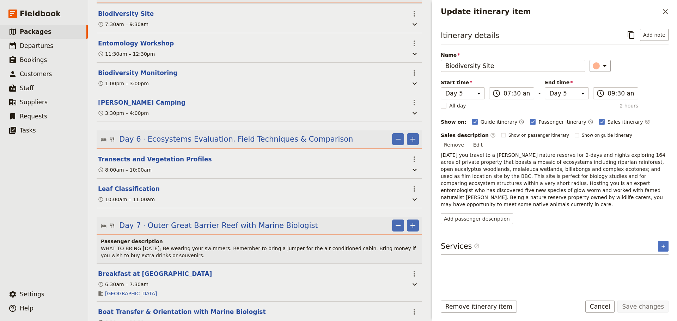
scroll to position [1344, 0]
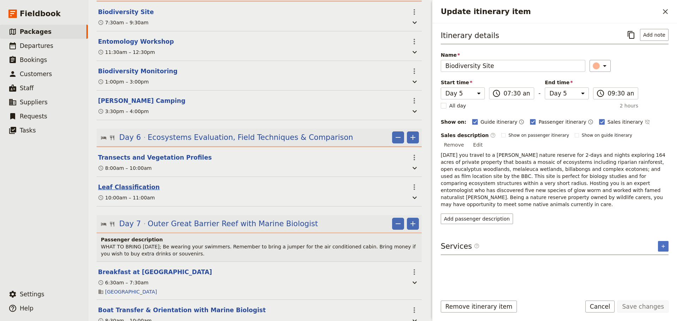
click at [136, 183] on button "Leaf Classification" at bounding box center [129, 187] width 62 height 8
select select "6"
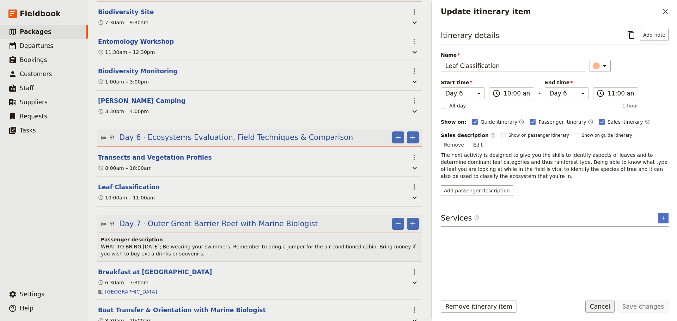
click at [599, 308] on button "Cancel" at bounding box center [601, 307] width 30 height 12
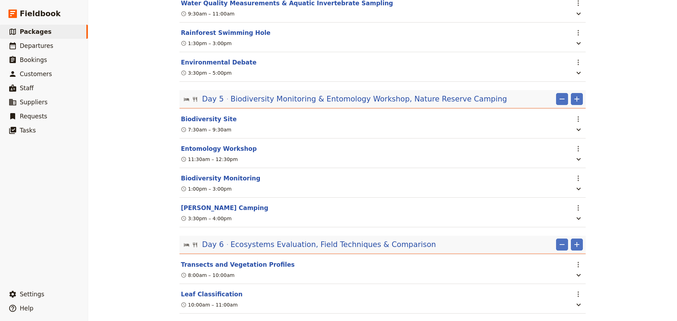
scroll to position [1235, 0]
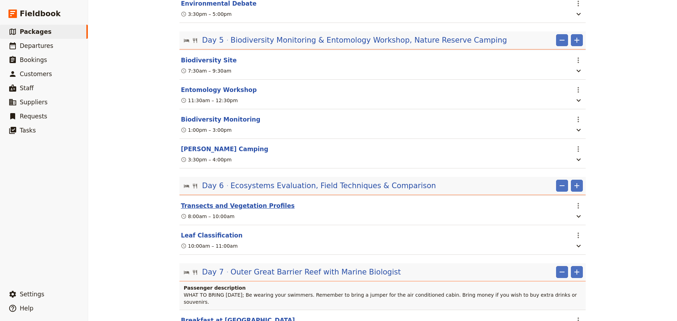
click at [215, 202] on button "Transects and Vegetation Profiles" at bounding box center [238, 206] width 114 height 8
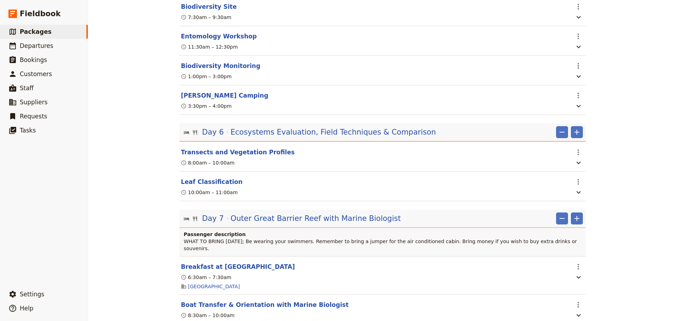
select select "6"
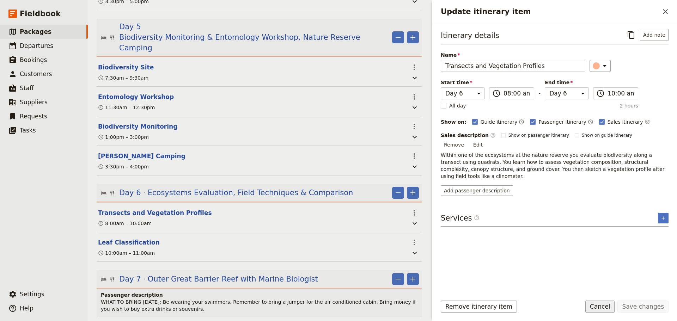
drag, startPoint x: 606, startPoint y: 308, endPoint x: 336, endPoint y: 189, distance: 294.3
click at [605, 306] on button "Cancel" at bounding box center [601, 307] width 30 height 12
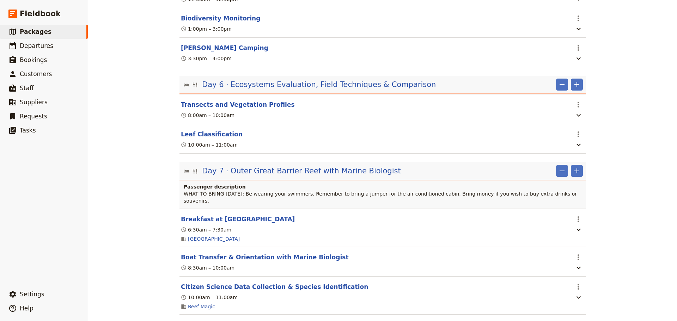
scroll to position [1352, 0]
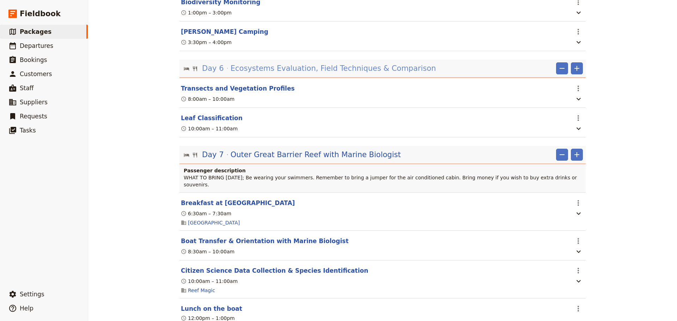
click at [350, 63] on span "Ecosystems Evaluation, Field Techniques & Comparison" at bounding box center [334, 68] width 206 height 11
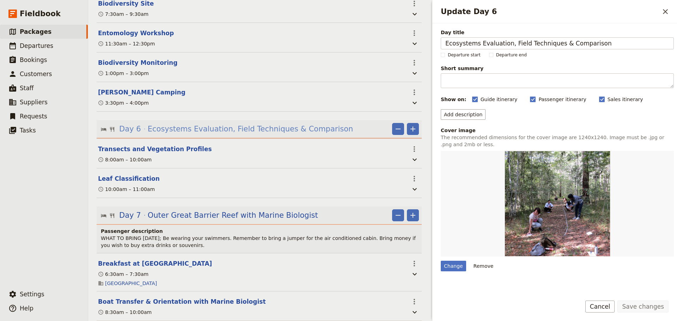
scroll to position [1415, 0]
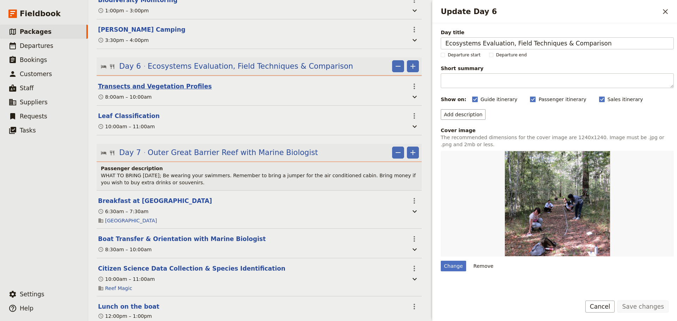
click at [167, 82] on button "Transects and Vegetation Profiles" at bounding box center [155, 86] width 114 height 8
select select "6"
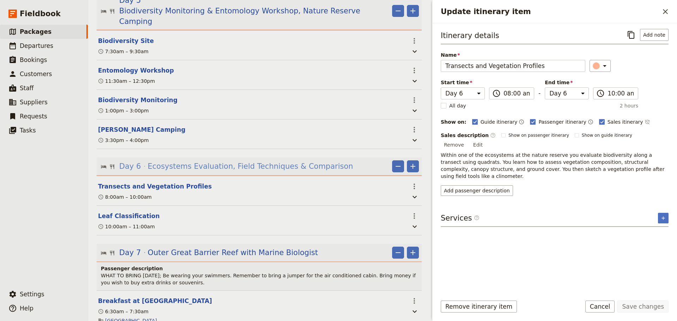
scroll to position [1298, 0]
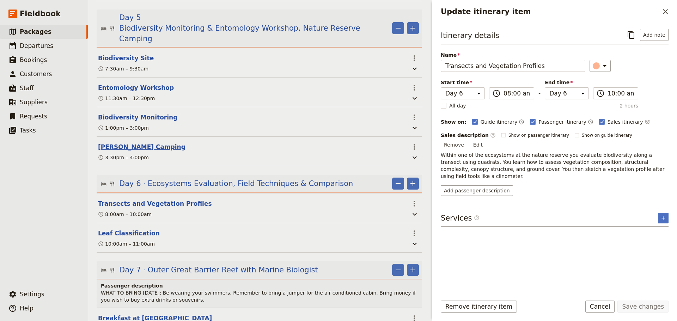
click at [113, 143] on button "[PERSON_NAME] Camping" at bounding box center [142, 147] width 88 height 8
select select "5"
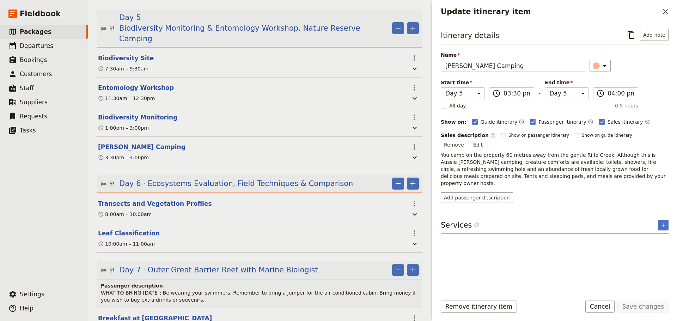
click at [520, 153] on p "You camp on the property 60 metres away from the gentle Rifle Creek. Although t…" at bounding box center [555, 169] width 228 height 35
click at [486, 140] on button "Edit" at bounding box center [478, 145] width 16 height 11
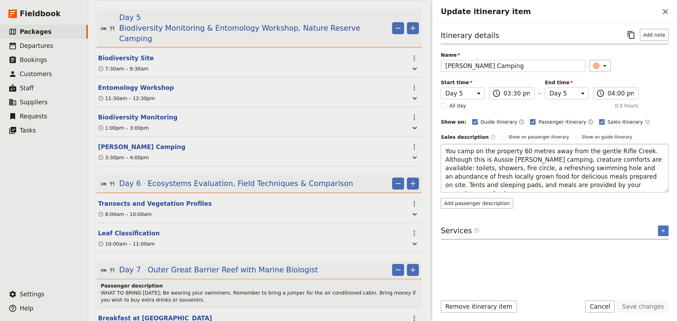
drag, startPoint x: 571, startPoint y: 152, endPoint x: 516, endPoint y: 150, distance: 55.1
click at [516, 150] on textarea "You camp on the property 60 metres away from the gentle Rifle Creek. Although t…" at bounding box center [555, 168] width 228 height 49
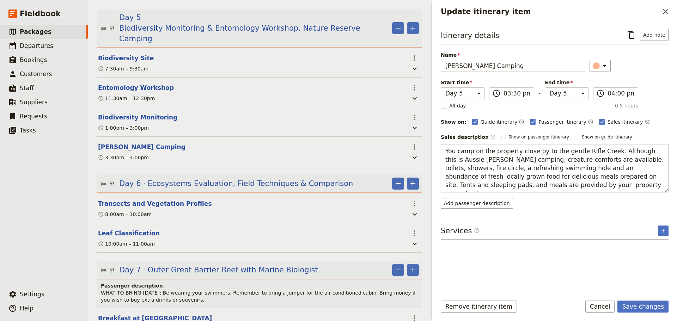
click at [519, 176] on textarea "You camp on the property close by to the gentle Rifle Creek. Although this is A…" at bounding box center [555, 168] width 228 height 49
click at [511, 175] on textarea "You camp on the property close by to the gentle Rifle Creek. Although this is A…" at bounding box center [555, 168] width 228 height 49
click at [659, 160] on textarea "You camp on the property close by to the gentle Rifle Creek. Although this is A…" at bounding box center [555, 168] width 228 height 49
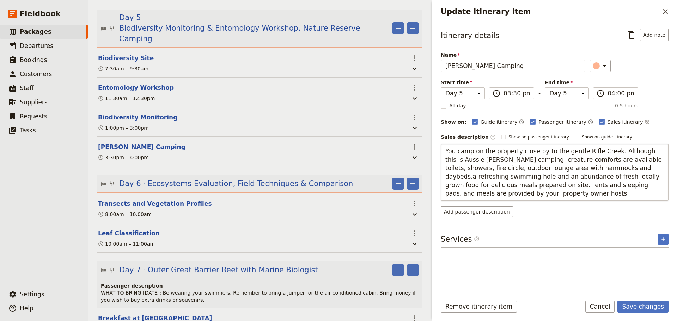
type textarea "You camp on the property close by to the gentle Rifle Creek. Although this is A…"
click at [633, 304] on button "Save changes" at bounding box center [643, 307] width 51 height 12
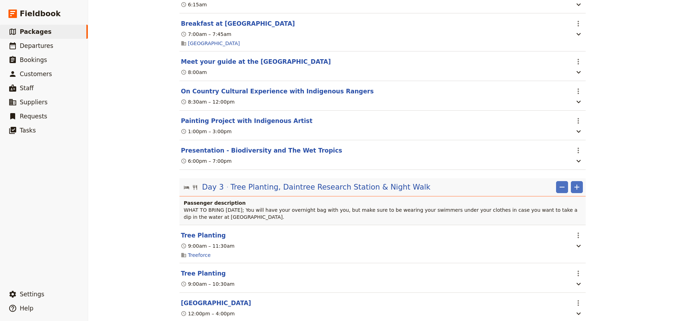
scroll to position [647, 0]
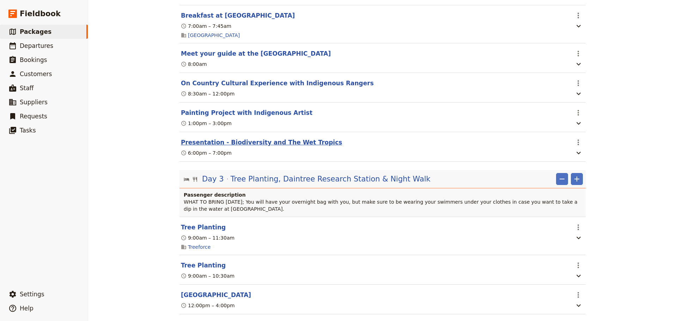
click at [253, 138] on button "Presentation - Biodiversity and The Wet Tropics" at bounding box center [261, 142] width 161 height 8
select select "2"
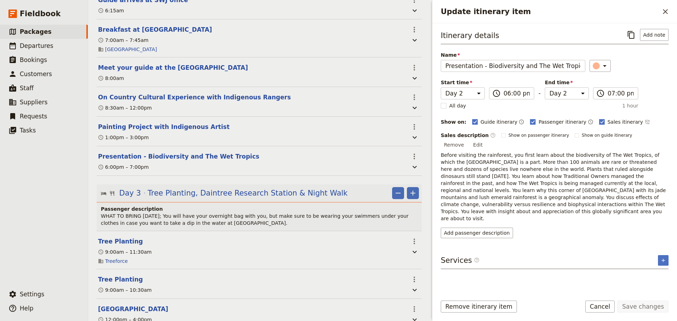
scroll to position [666, 0]
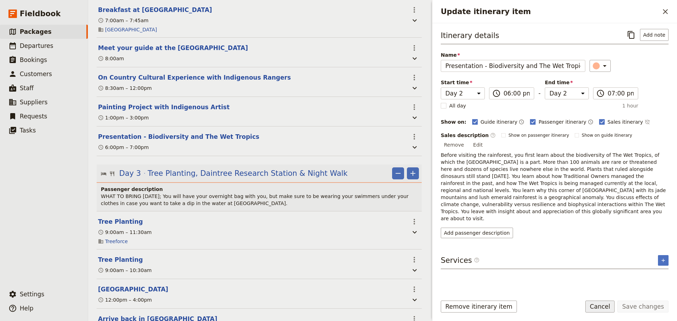
click at [601, 310] on button "Cancel" at bounding box center [601, 307] width 30 height 12
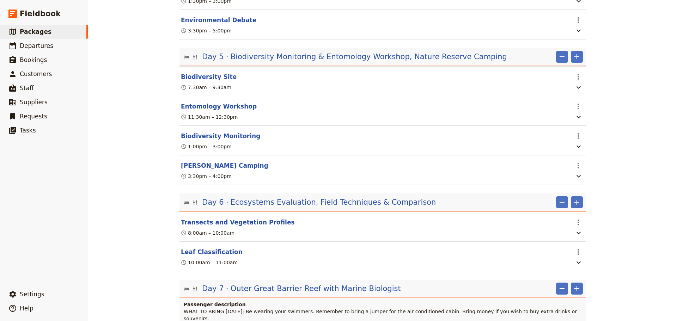
scroll to position [1235, 0]
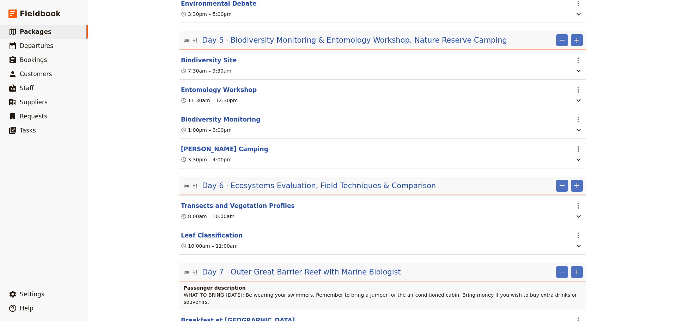
click at [215, 56] on button "Biodiversity Site" at bounding box center [209, 60] width 56 height 8
select select "5"
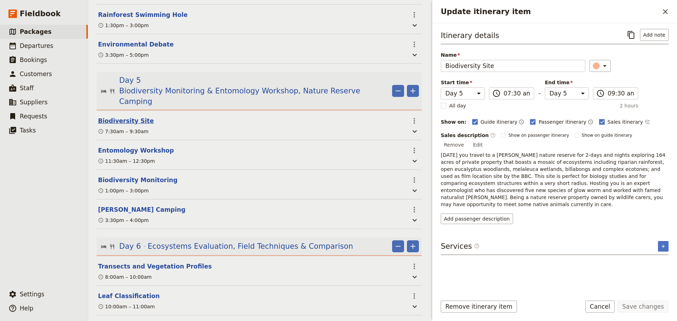
scroll to position [1289, 0]
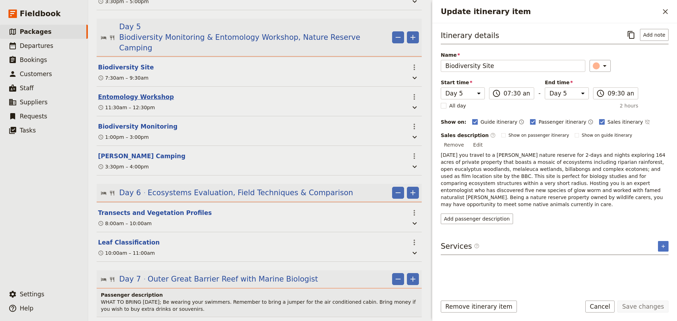
click at [126, 93] on button "Entomology Workshop" at bounding box center [136, 97] width 76 height 8
select select "5"
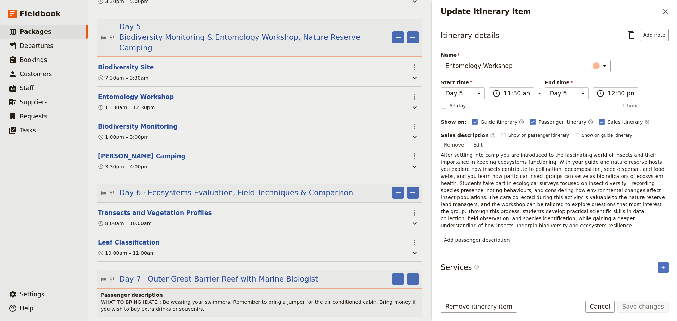
click at [152, 122] on button "Biodiversity Monitoring" at bounding box center [137, 126] width 79 height 8
select select "5"
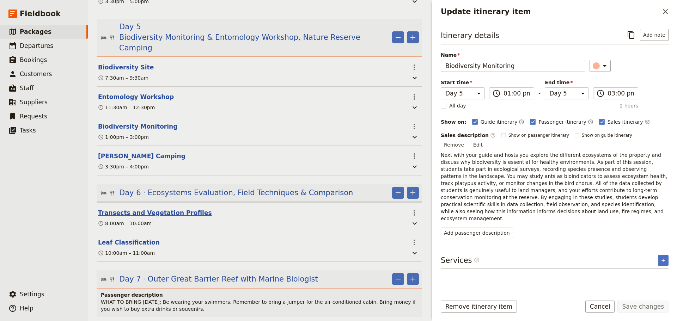
click at [140, 209] on button "Transects and Vegetation Profiles" at bounding box center [155, 213] width 114 height 8
select select "6"
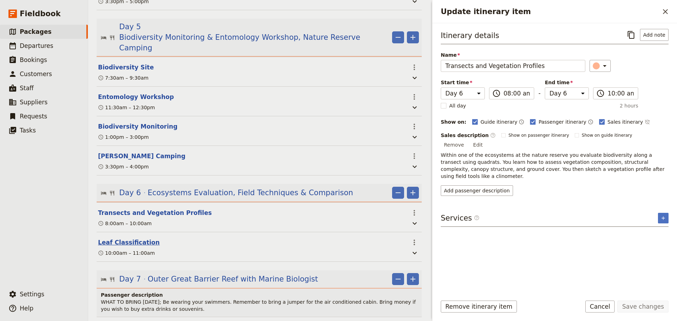
click at [136, 241] on button "Leaf Classification" at bounding box center [129, 243] width 62 height 8
select select "6"
click at [409, 189] on icon "Add" at bounding box center [413, 193] width 8 height 8
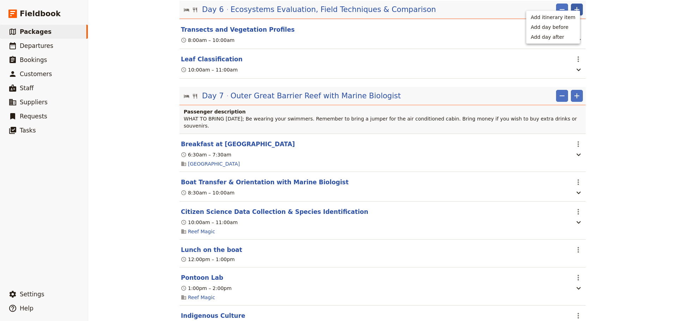
scroll to position [1352, 0]
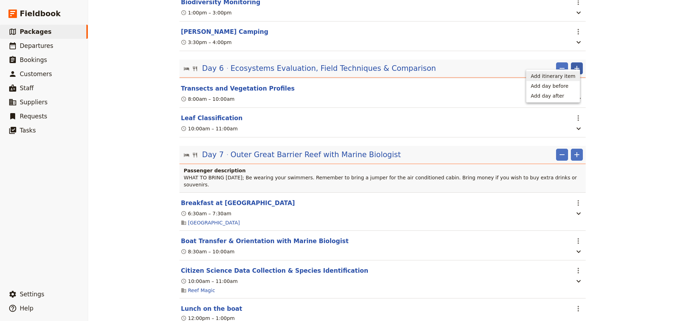
click at [565, 77] on span "Add itinerary item" at bounding box center [553, 76] width 45 height 7
select select "6"
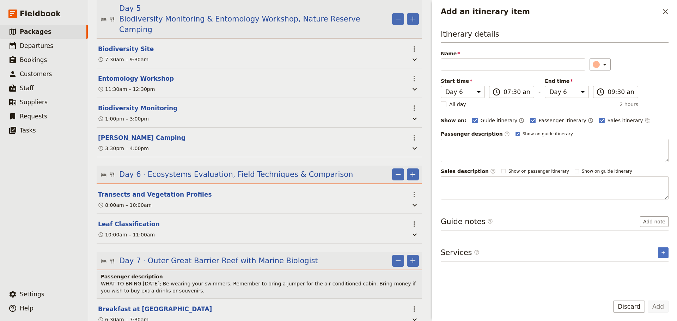
scroll to position [1298, 0]
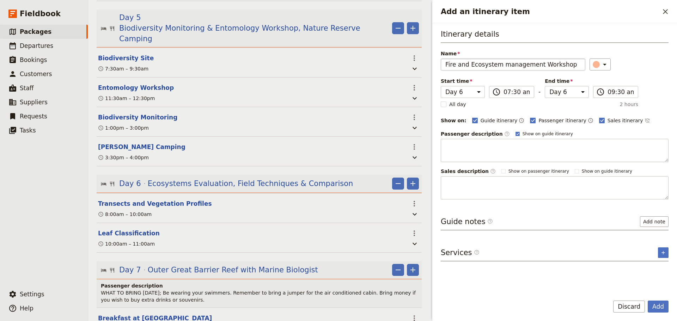
click at [499, 65] on input "Fire and Ecosystem management Workshop" at bounding box center [513, 65] width 145 height 12
click at [501, 64] on input "Fire and Ecosystem management Workshop" at bounding box center [513, 65] width 145 height 12
type input "Fire and Ecosystem Management Workshop"
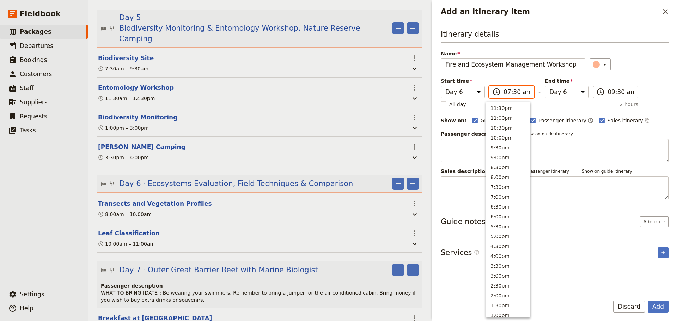
click at [509, 91] on input "07:30 am" at bounding box center [517, 92] width 26 height 8
click at [507, 172] on button "1:00pm" at bounding box center [509, 175] width 44 height 10
type input "01:00 pm"
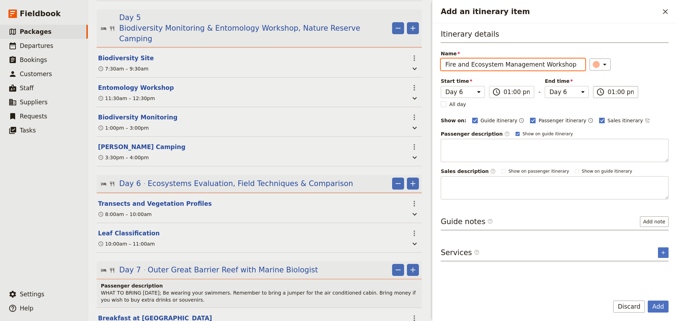
click at [613, 92] on input "01:00 pm" at bounding box center [621, 92] width 26 height 8
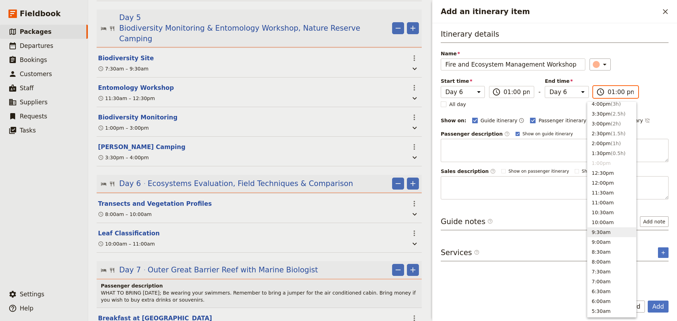
scroll to position [32, 0]
click at [611, 245] on span "( 2h )" at bounding box center [616, 244] width 10 height 6
type input "03:00 pm"
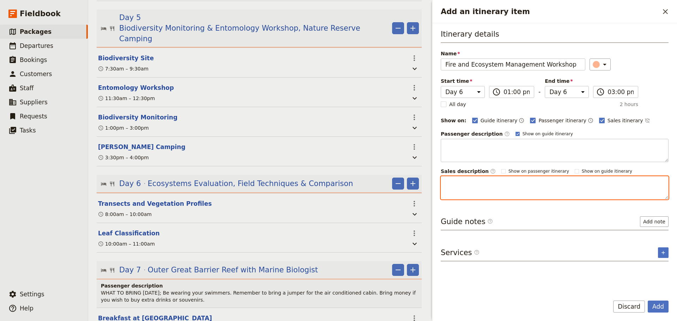
click at [472, 185] on textarea "Add an itinerary item" at bounding box center [555, 187] width 228 height 23
click at [470, 192] on textarea "Your hosts are well hersed in lecturing on subjects such as fire and ecosystem …" at bounding box center [555, 187] width 228 height 23
type textarea "Your hosts are well hersed in lecturing on subjects such as fire and ecosystem …"
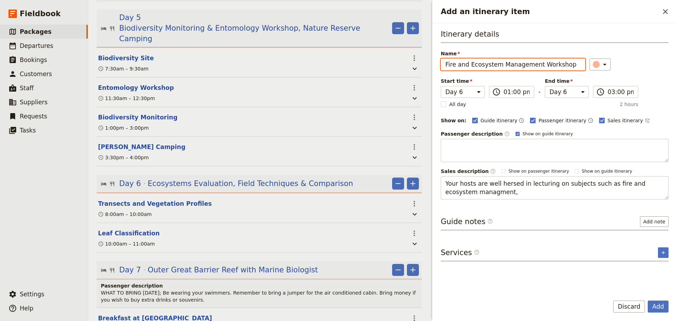
click at [536, 66] on input "Fire and Ecosystem Management Workshop" at bounding box center [513, 65] width 145 height 12
drag, startPoint x: 467, startPoint y: 64, endPoint x: 457, endPoint y: 64, distance: 9.9
click at [457, 64] on input "Fire and Ecosystem Management & Workshop" at bounding box center [513, 65] width 145 height 12
click at [535, 63] on input "Fire & Ecosystem Management & Workshop" at bounding box center [513, 65] width 145 height 12
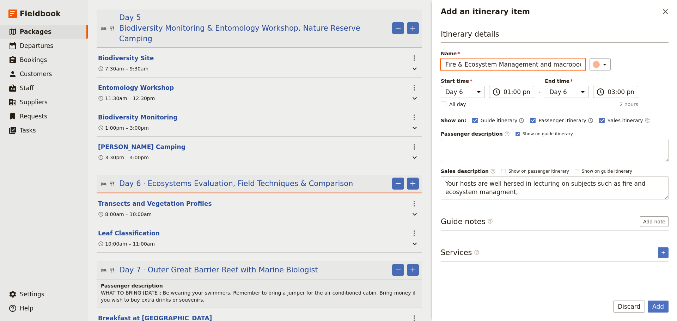
click at [545, 64] on input "Fire & Ecosystem Management and macropod rehabilitation Workshop" at bounding box center [513, 65] width 145 height 12
click at [574, 64] on input "Fire & Ecosystem Management and Macropod rehabilitation Workshop" at bounding box center [513, 65] width 145 height 12
type input "Fire & Ecosystem Management and Macropod Rehabilitation Workshop"
click at [657, 308] on button "Add" at bounding box center [658, 307] width 21 height 12
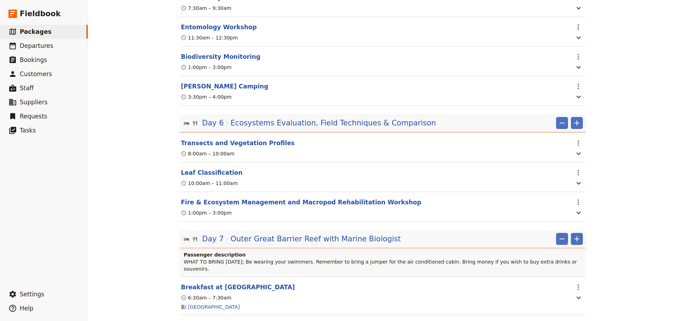
scroll to position [1244, 0]
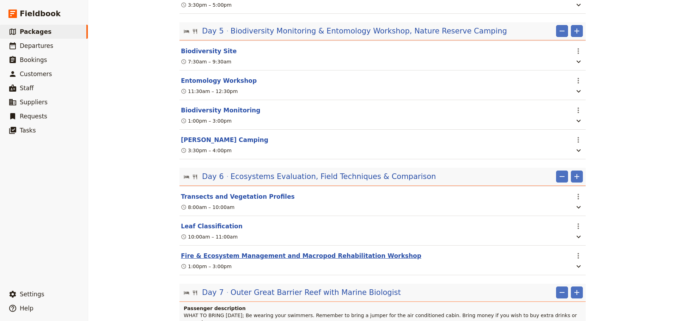
click at [318, 253] on button "Fire & Ecosystem Management and Macropod Rehabilitation Workshop" at bounding box center [301, 256] width 241 height 8
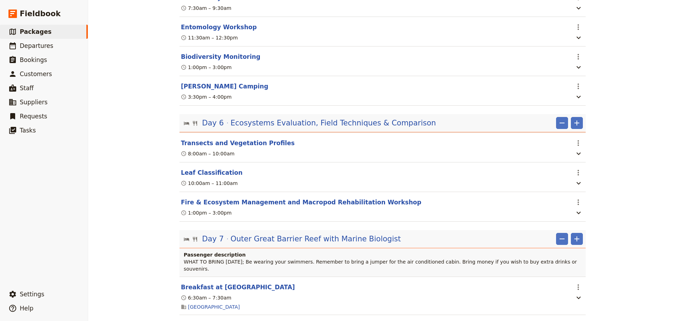
select select "6"
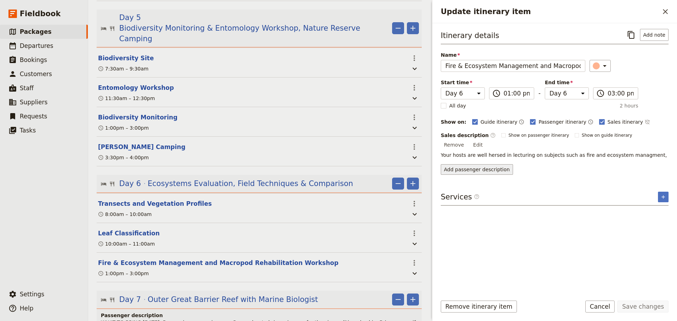
click at [465, 164] on button "Add passenger description" at bounding box center [477, 169] width 72 height 11
click at [467, 140] on button "Remove" at bounding box center [454, 145] width 26 height 11
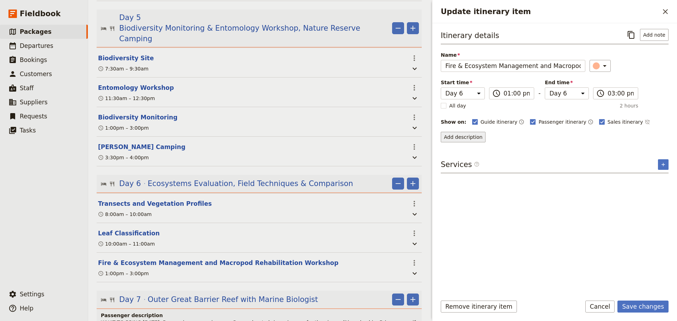
click at [463, 141] on button "Add description" at bounding box center [463, 137] width 45 height 11
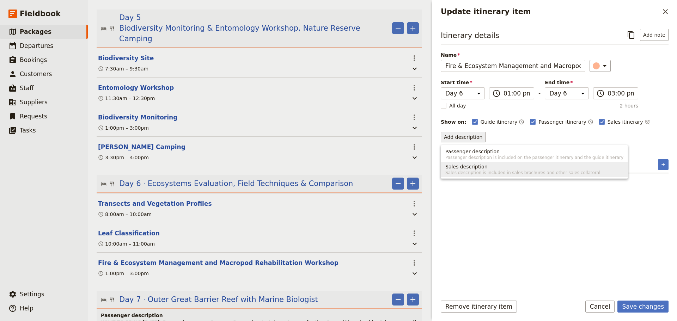
click at [463, 171] on span "Sales description is included in sales brochures and other sales collatoral" at bounding box center [535, 173] width 178 height 6
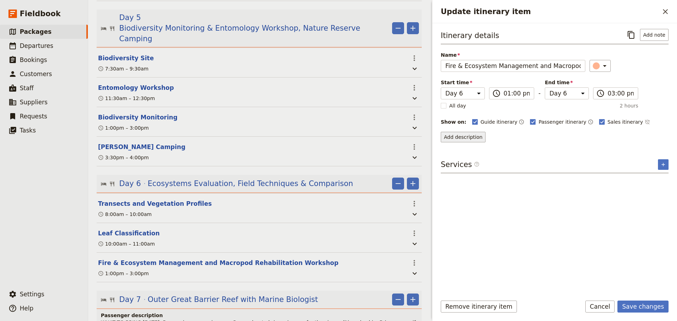
click at [471, 135] on button "Add description" at bounding box center [463, 137] width 45 height 11
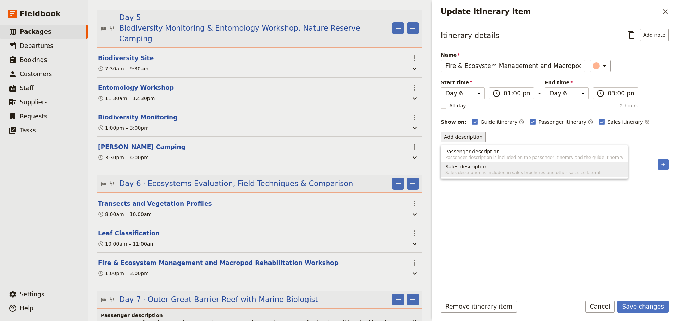
click at [460, 170] on span "Sales description" at bounding box center [467, 166] width 42 height 7
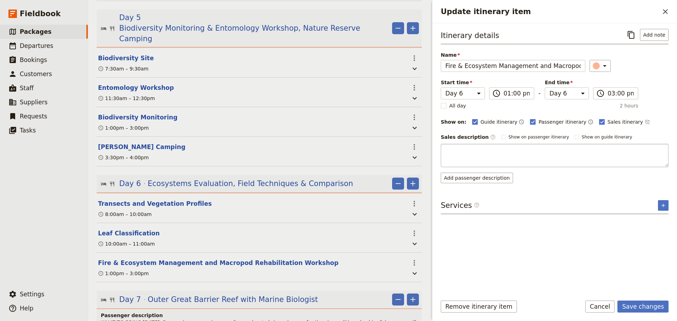
click at [460, 153] on textarea "Update itinerary item" at bounding box center [555, 155] width 228 height 23
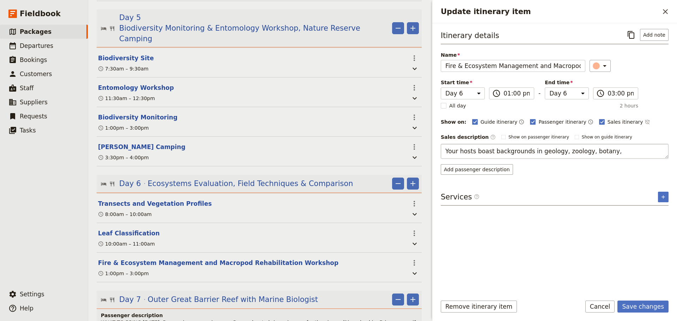
type textarea "Your hosts boast backgrounds in geology, zoology, botany,"
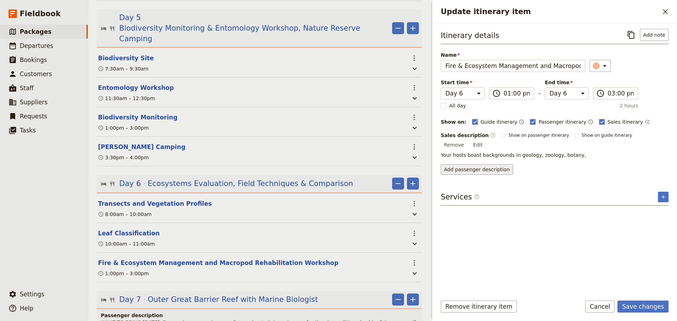
click at [477, 164] on button "Add passenger description" at bounding box center [477, 169] width 72 height 11
click at [484, 183] on textarea "Update itinerary item" at bounding box center [555, 187] width 228 height 23
click at [467, 140] on button "Remove" at bounding box center [454, 145] width 26 height 11
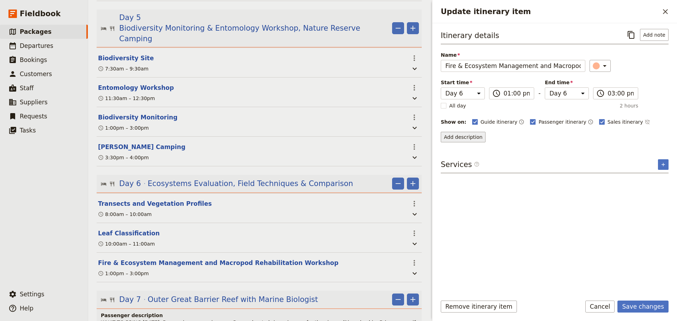
click at [454, 138] on button "Add description" at bounding box center [463, 137] width 45 height 11
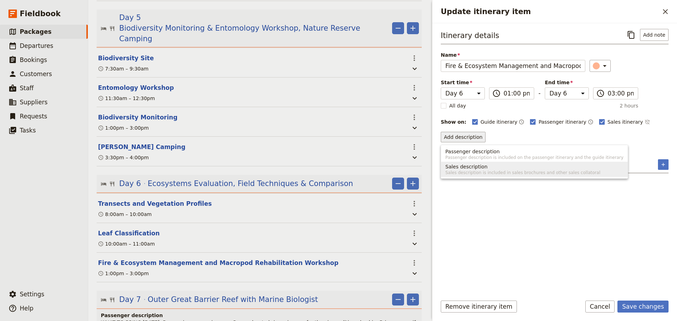
click at [473, 172] on span "Sales description is included in sales brochures and other sales collatoral" at bounding box center [535, 173] width 178 height 6
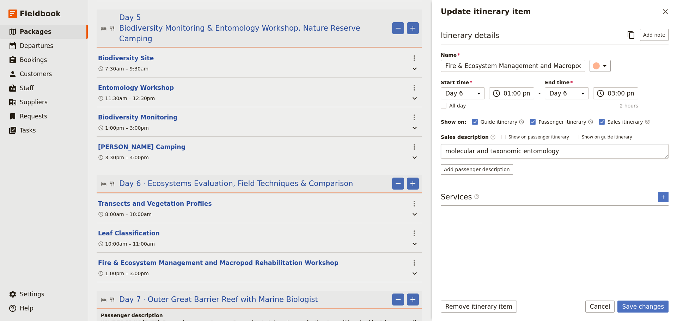
click at [445, 155] on textarea "molecular and taxonomic entomology" at bounding box center [555, 151] width 228 height 15
type textarea "Your hosts boast backgrounds in geology, molecular and taxonomic entomology"
click at [488, 164] on button "Add passenger description" at bounding box center [477, 169] width 72 height 11
click at [467, 140] on button "Remove" at bounding box center [454, 145] width 26 height 11
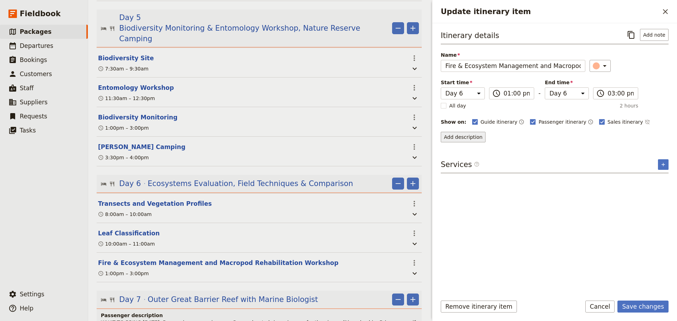
click at [456, 137] on button "Add description" at bounding box center [463, 137] width 45 height 11
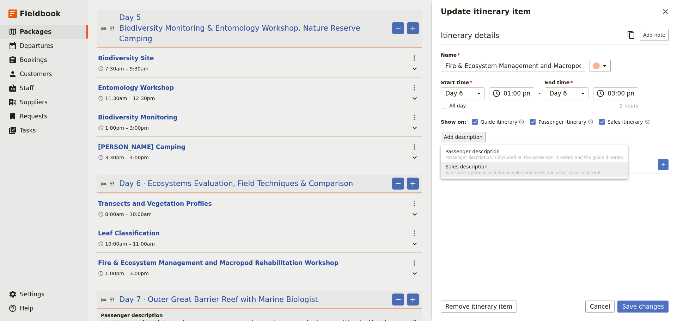
click at [466, 170] on span "Sales description is included in sales brochures and other sales collatoral" at bounding box center [535, 173] width 178 height 6
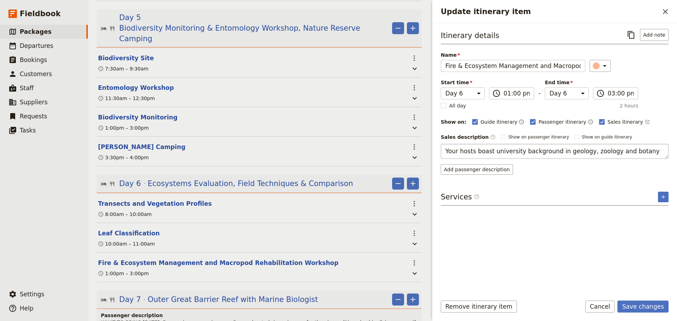
click at [550, 151] on textarea "Your hosts boast university background in geology, zoology and botany" at bounding box center [555, 151] width 228 height 15
drag, startPoint x: 650, startPoint y: 147, endPoint x: 646, endPoint y: 147, distance: 4.6
click at [648, 147] on textarea "Your hosts boast university backgrounds in geology, zoology and botany" at bounding box center [555, 151] width 228 height 15
drag, startPoint x: 618, startPoint y: 149, endPoint x: 606, endPoint y: 149, distance: 12.4
click at [606, 149] on textarea "Your hosts boast university backgrounds in geology, zoology and botany" at bounding box center [555, 151] width 228 height 15
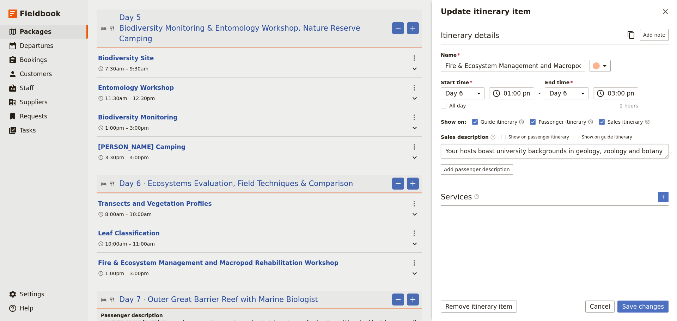
click at [639, 153] on textarea "Your hosts boast university backgrounds in geology, zoology and botany" at bounding box center [555, 151] width 228 height 15
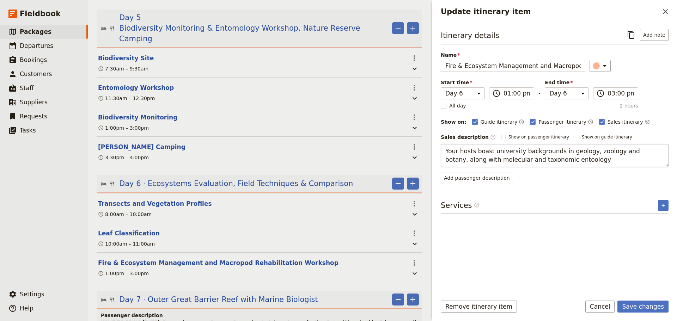
click at [540, 159] on textarea "Your hosts boast university backgrounds in geology, zoology and botany, along w…" at bounding box center [555, 155] width 228 height 23
click at [543, 159] on textarea "Your hosts boast university backgrounds in geology, zoology and botany, along w…" at bounding box center [555, 155] width 228 height 23
drag, startPoint x: 555, startPoint y: 158, endPoint x: 536, endPoint y: 158, distance: 18.7
click at [536, 158] on textarea "Your hosts boast university backgrounds in geology, zoology and botany, along w…" at bounding box center [555, 155] width 228 height 23
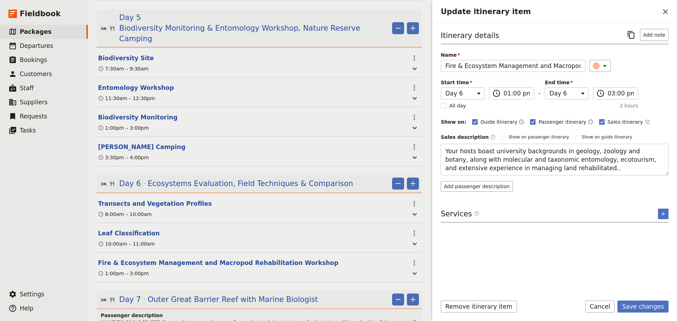
type textarea "Your hosts boast university backgrounds in geology, zoology and botany, along w…"
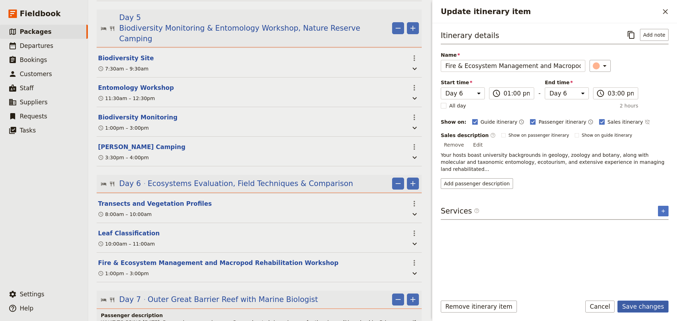
click at [633, 308] on button "Save changes" at bounding box center [643, 307] width 51 height 12
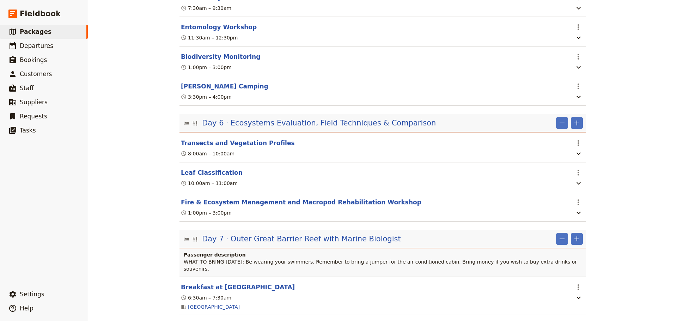
scroll to position [1244, 0]
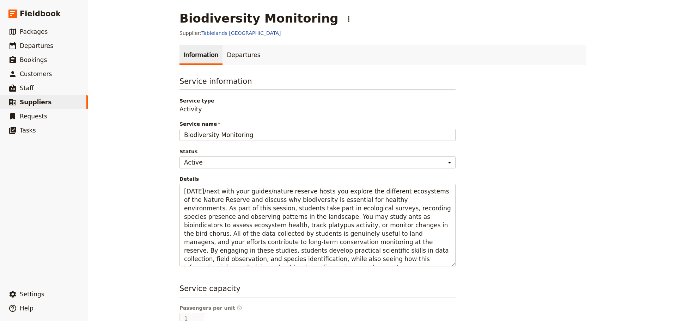
click at [601, 291] on div "Biodiversity Monitoring ​ Supplier: Tablelands Sheoak Ridge Information Departu…" at bounding box center [382, 160] width 589 height 321
click at [213, 31] on link "Tablelands Sheoak Ridge" at bounding box center [240, 33] width 79 height 6
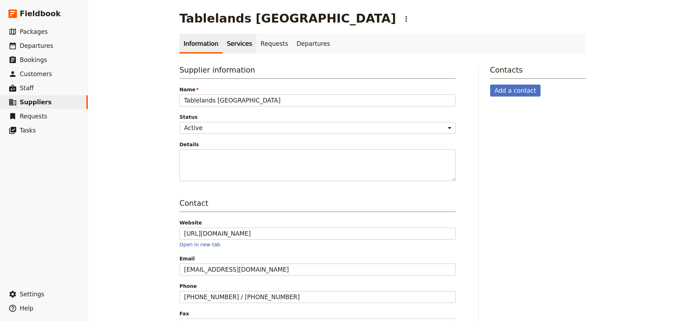
click at [228, 46] on link "Services" at bounding box center [240, 44] width 34 height 20
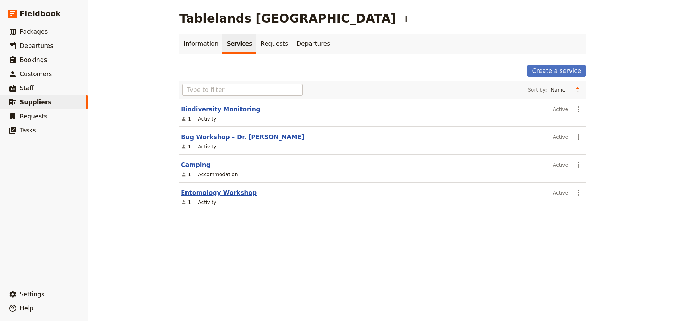
click at [203, 194] on link "Entomology Workshop" at bounding box center [219, 192] width 76 height 7
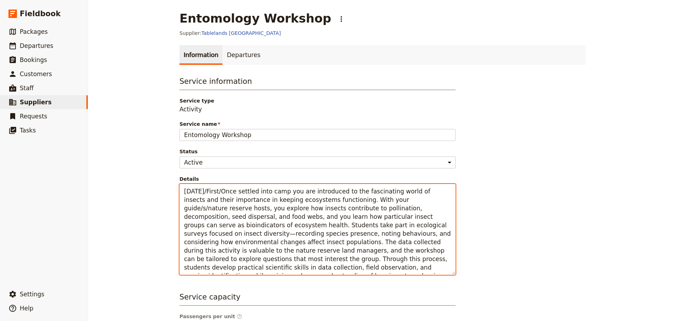
drag, startPoint x: 214, startPoint y: 192, endPoint x: 405, endPoint y: 271, distance: 207.1
click at [405, 271] on textarea "Today/First/Once settled into camp you are introduced to the fascinating world …" at bounding box center [318, 229] width 276 height 91
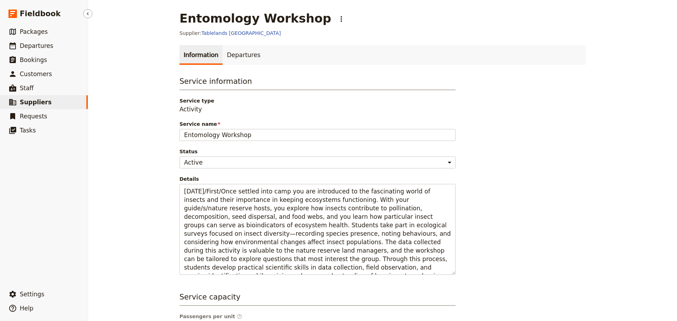
drag, startPoint x: 41, startPoint y: 107, endPoint x: 52, endPoint y: 97, distance: 14.7
click at [41, 107] on link "​ Suppliers" at bounding box center [44, 102] width 88 height 14
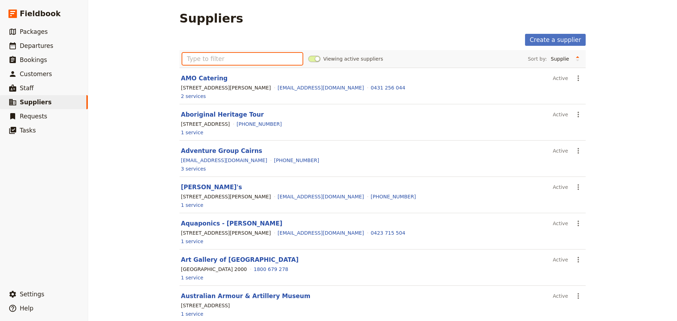
click at [220, 62] on input "text" at bounding box center [242, 59] width 120 height 12
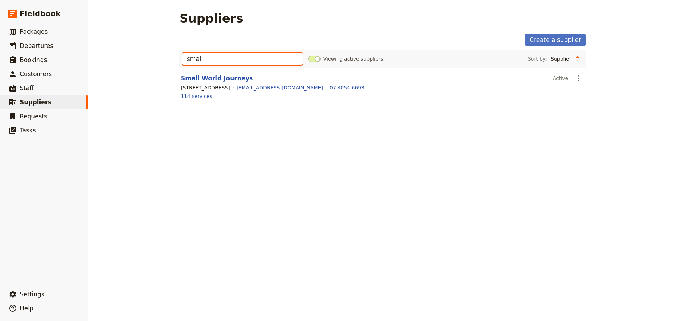
type input "small"
click at [229, 77] on link "Small World Journeys" at bounding box center [217, 78] width 72 height 7
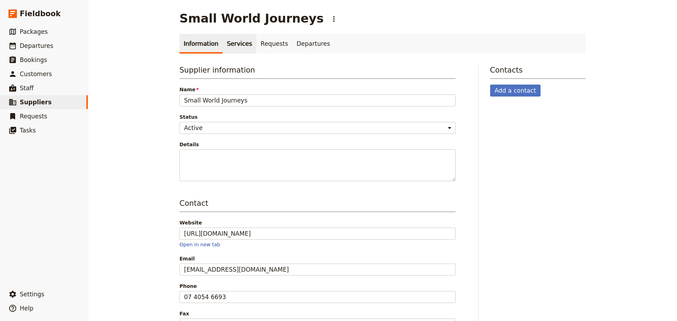
click at [234, 48] on link "Services" at bounding box center [240, 44] width 34 height 20
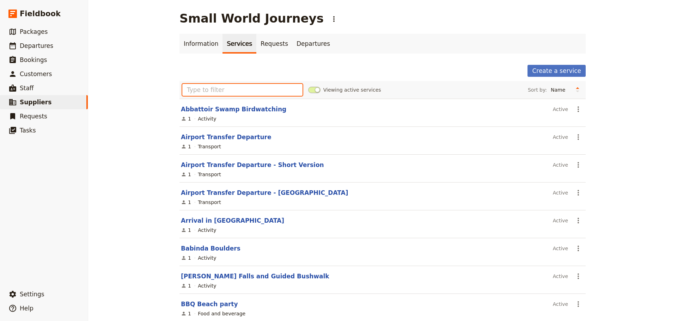
click at [241, 87] on input "text" at bounding box center [242, 90] width 120 height 12
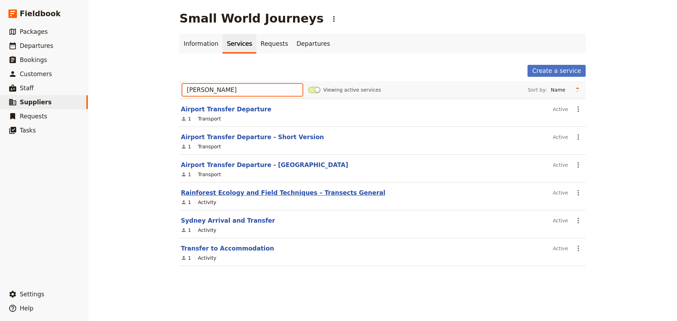
type input "tran"
click at [253, 194] on link "Rainforest Ecology and Field Techniques – Transects General" at bounding box center [283, 192] width 205 height 7
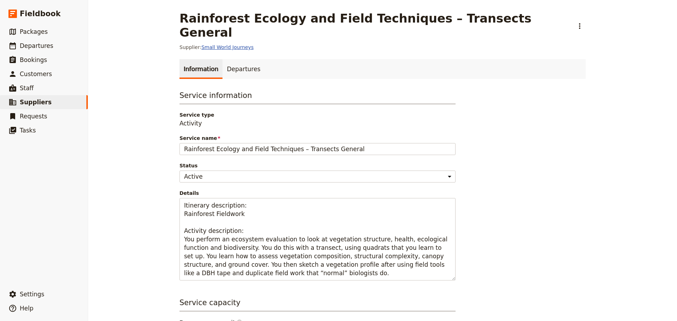
click at [230, 44] on link "Small World Journeys" at bounding box center [227, 47] width 52 height 6
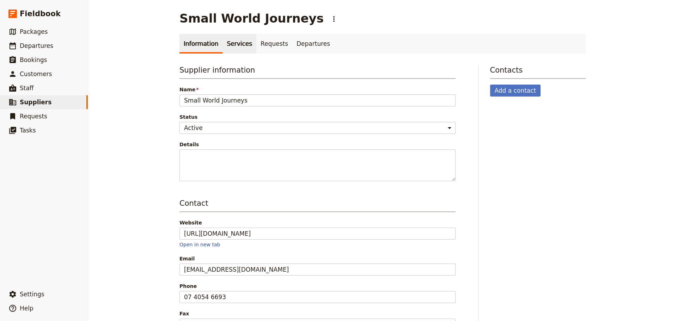
click at [234, 45] on link "Services" at bounding box center [240, 44] width 34 height 20
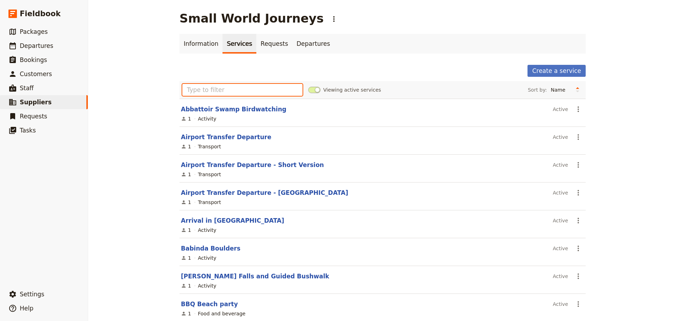
click at [251, 93] on input "text" at bounding box center [242, 90] width 120 height 12
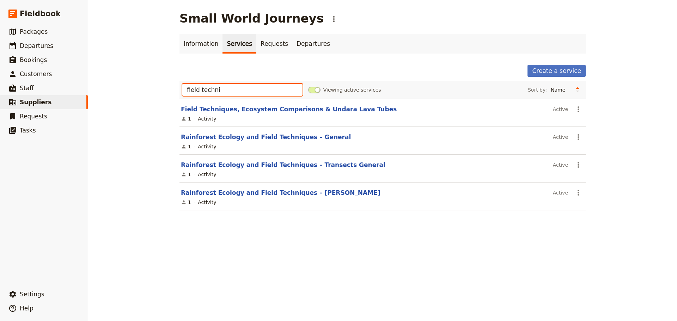
type input "field techni"
click at [286, 110] on link "Field Techniques, Ecosystem Comparisons & Undara Lava Tubes" at bounding box center [289, 109] width 216 height 7
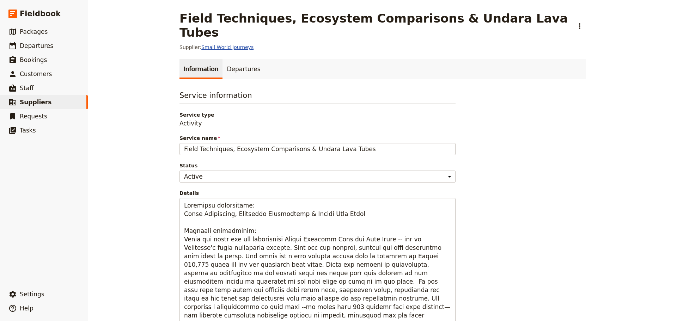
click at [230, 44] on link "Small World Journeys" at bounding box center [227, 47] width 52 height 6
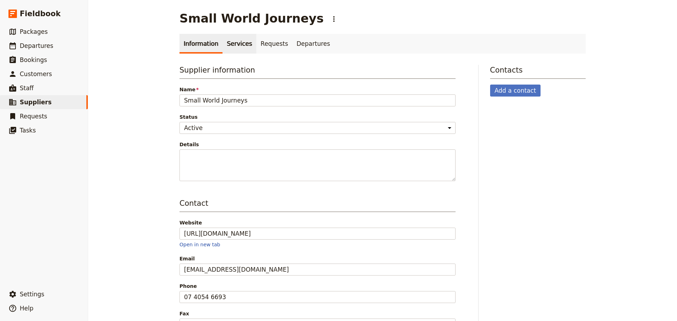
click at [230, 47] on link "Services" at bounding box center [240, 44] width 34 height 20
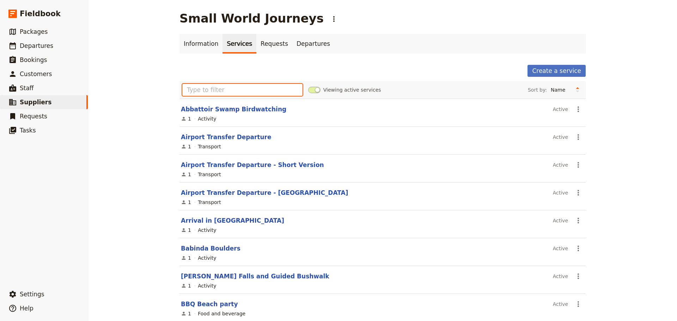
click at [228, 88] on input "text" at bounding box center [242, 90] width 120 height 12
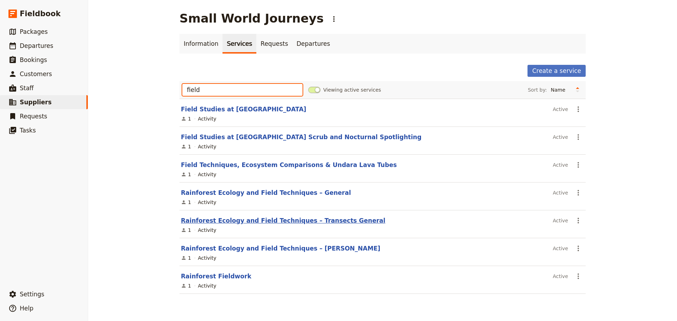
type input "field"
click at [318, 221] on link "Rainforest Ecology and Field Techniques – Transects General" at bounding box center [283, 220] width 205 height 7
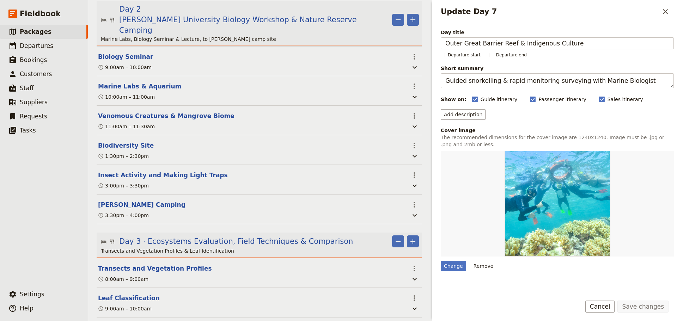
scroll to position [294, 0]
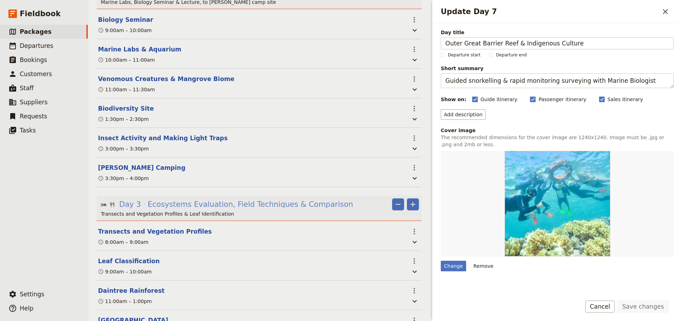
click at [255, 199] on span "Ecosystems Evaluation, Field Techniques & Comparison" at bounding box center [251, 204] width 206 height 11
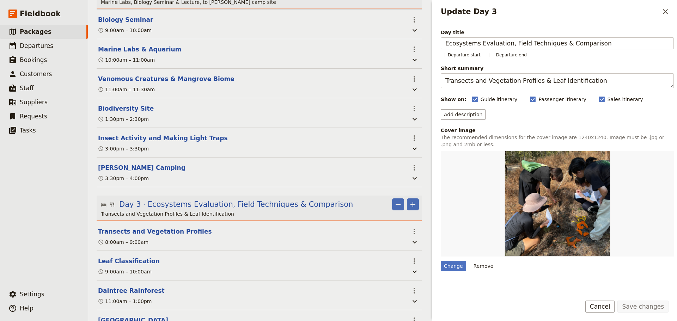
click at [155, 228] on button "Transects and Vegetation Profiles" at bounding box center [155, 232] width 114 height 8
select select "3"
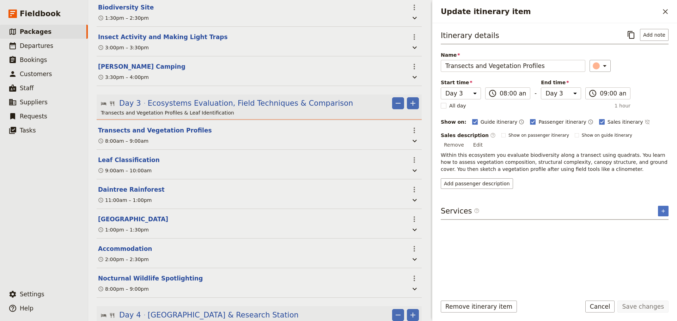
scroll to position [412, 0]
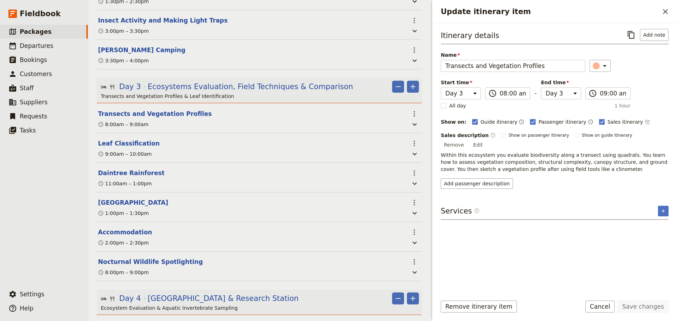
click at [602, 179] on div "Add passenger description" at bounding box center [555, 184] width 228 height 11
drag, startPoint x: 594, startPoint y: 159, endPoint x: 435, endPoint y: 149, distance: 159.1
click at [435, 149] on div "Itinerary details ​ Add note Name Transects and Vegetation Profiles ​ Start tim…" at bounding box center [555, 156] width 245 height 267
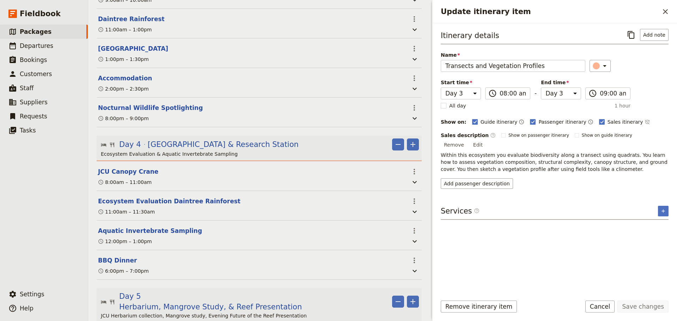
scroll to position [647, 0]
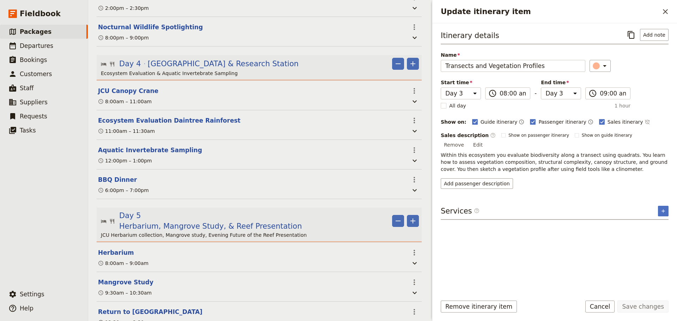
drag, startPoint x: 617, startPoint y: 158, endPoint x: 611, endPoint y: 161, distance: 6.3
click at [616, 158] on p "Within this ecosystem you evaluate biodiversity along a transect using quadrats…" at bounding box center [555, 162] width 228 height 21
copy p "Within this ecosystem you evaluate biodiversity along a transect using quadrats…"
drag, startPoint x: 496, startPoint y: 70, endPoint x: 439, endPoint y: 68, distance: 56.8
click at [438, 69] on div "Itinerary details ​ Add note Name Transects and Vegetation Profiles ​ Start tim…" at bounding box center [555, 156] width 245 height 267
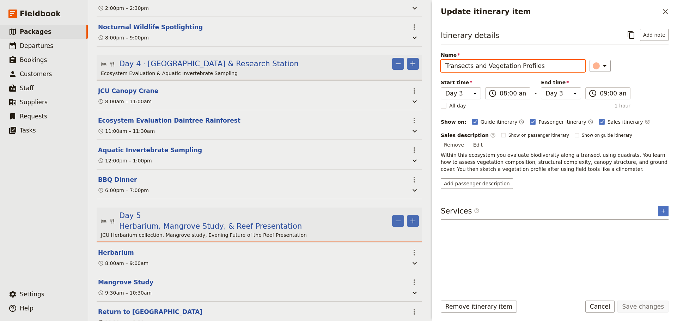
click at [180, 116] on button "Ecosystem Evaluation Daintree Rainforest" at bounding box center [169, 120] width 143 height 8
select select "4"
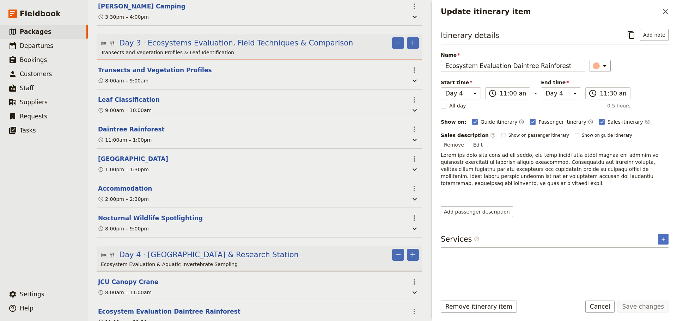
scroll to position [412, 0]
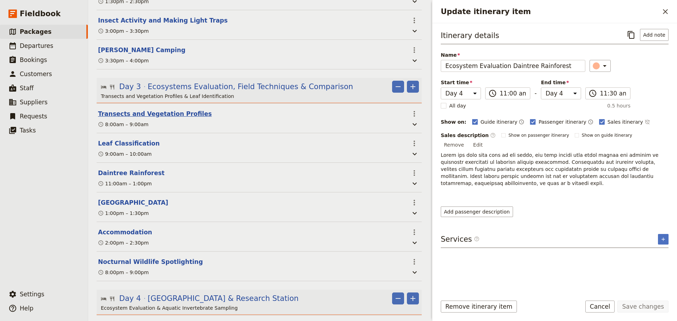
click at [180, 110] on button "Transects and Vegetation Profiles" at bounding box center [155, 114] width 114 height 8
select select "3"
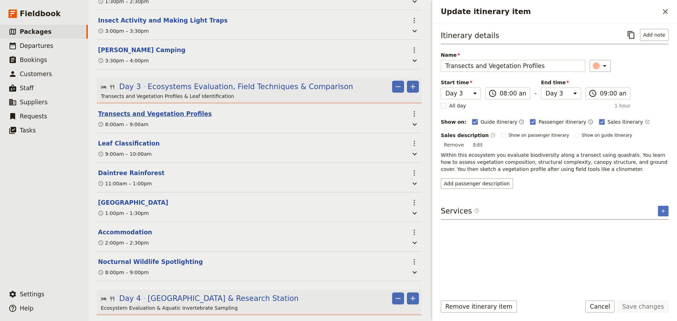
click at [180, 110] on button "Transects and Vegetation Profiles" at bounding box center [155, 114] width 114 height 8
select select "3"
click at [158, 110] on button "Transects and Vegetation Profiles" at bounding box center [155, 114] width 114 height 8
select select "3"
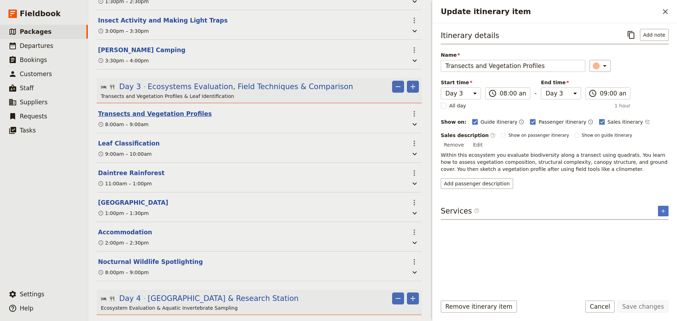
select select "3"
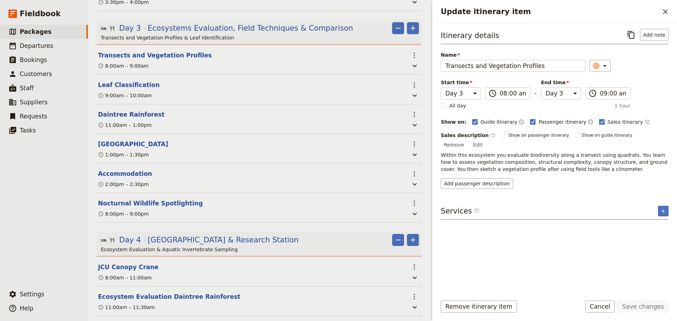
scroll to position [0, 0]
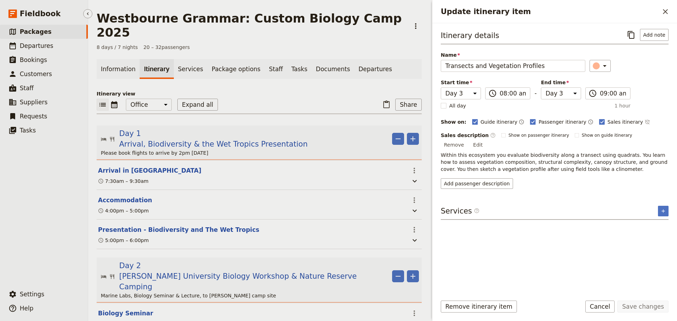
click at [34, 36] on link "​ Packages" at bounding box center [44, 32] width 88 height 14
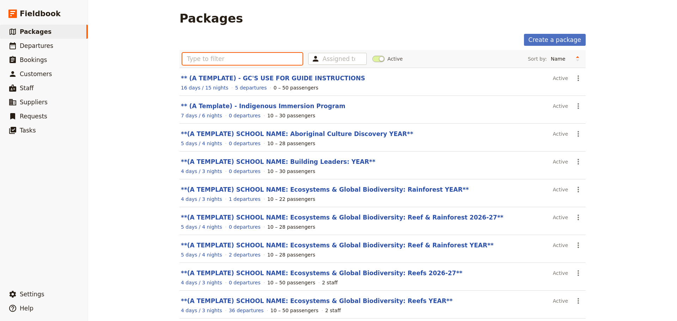
click at [222, 57] on input "text" at bounding box center [242, 59] width 120 height 12
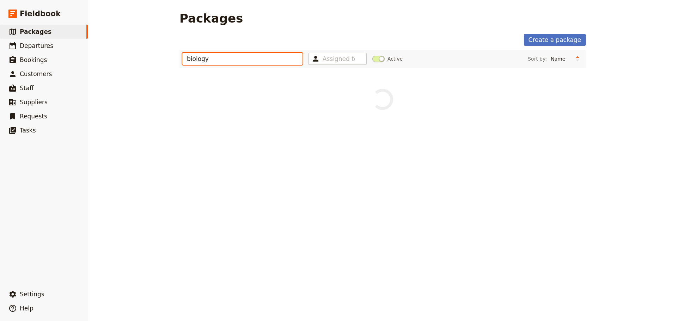
type input "biology"
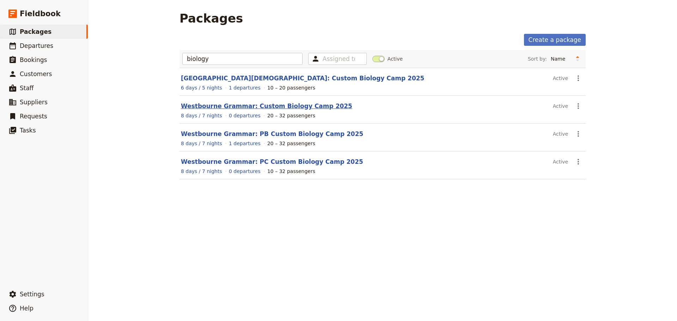
click at [241, 105] on link "Westbourne Grammar: Custom Biology Camp 2025" at bounding box center [266, 106] width 171 height 7
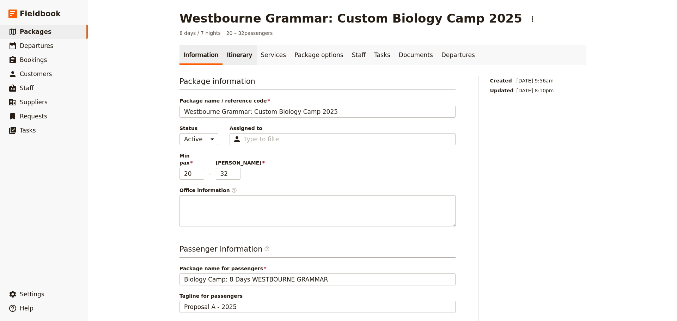
click at [235, 57] on link "Itinerary" at bounding box center [240, 55] width 34 height 20
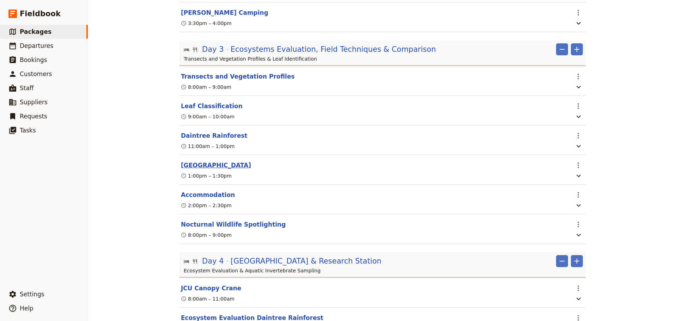
scroll to position [412, 0]
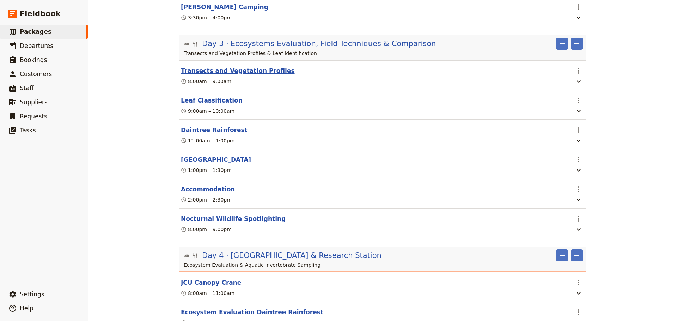
click at [248, 75] on button "Transects and Vegetation Profiles" at bounding box center [238, 71] width 114 height 8
select select "3"
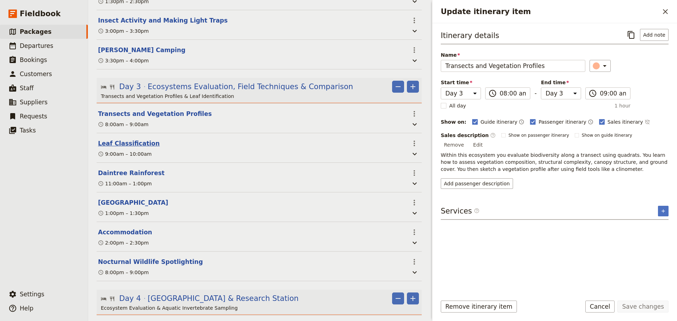
click at [112, 139] on button "Leaf Classification" at bounding box center [129, 143] width 62 height 8
select select "3"
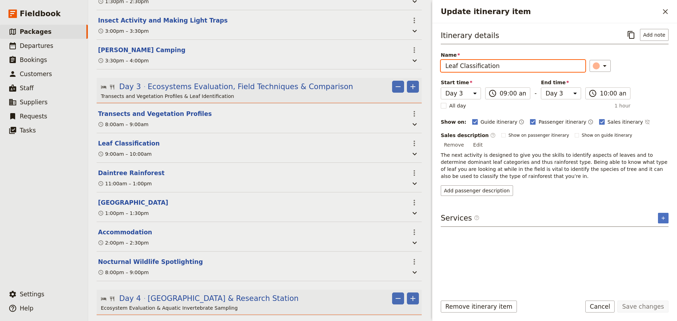
drag, startPoint x: 500, startPoint y: 66, endPoint x: 421, endPoint y: 70, distance: 78.8
click at [421, 70] on div "Westbourne Grammar: Custom Biology Camp 2025 ​ 8 days / 7 nights 20 – 32 passen…" at bounding box center [382, 160] width 589 height 321
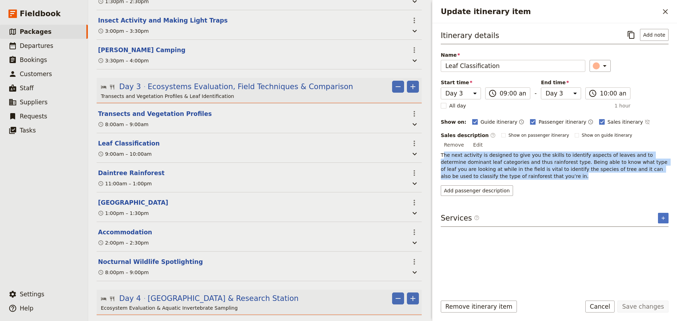
drag, startPoint x: 442, startPoint y: 148, endPoint x: 536, endPoint y: 165, distance: 94.6
click at [536, 165] on p "The next activity is designed to give you the skills to identify aspects of lea…" at bounding box center [555, 166] width 228 height 28
copy p "he next activity is designed to give you the skills to identify aspects of leav…"
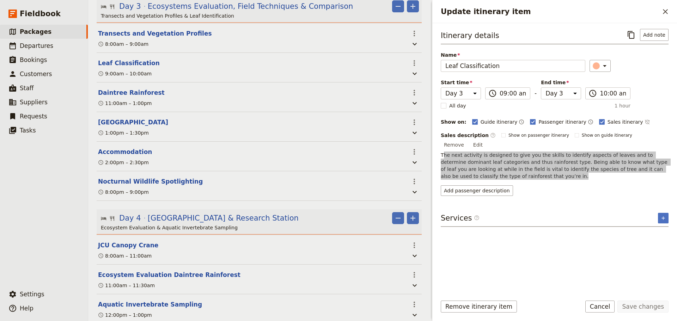
scroll to position [588, 0]
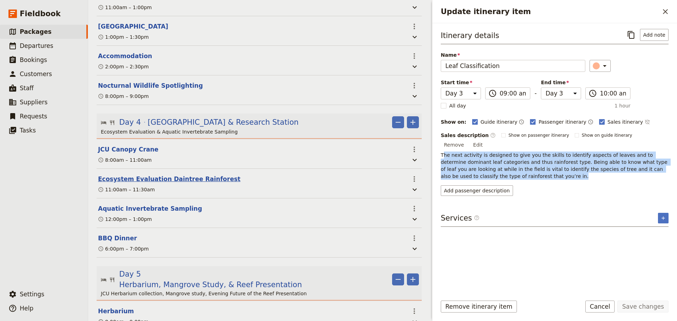
click at [184, 175] on button "Ecosystem Evaluation Daintree Rainforest" at bounding box center [169, 179] width 143 height 8
select select "4"
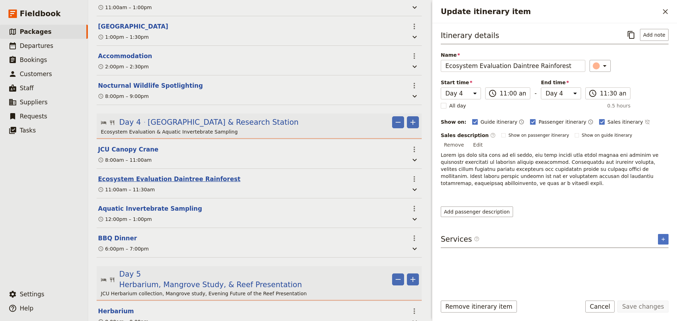
click at [184, 175] on button "Ecosystem Evaluation Daintree Rainforest" at bounding box center [169, 179] width 143 height 8
select select "4"
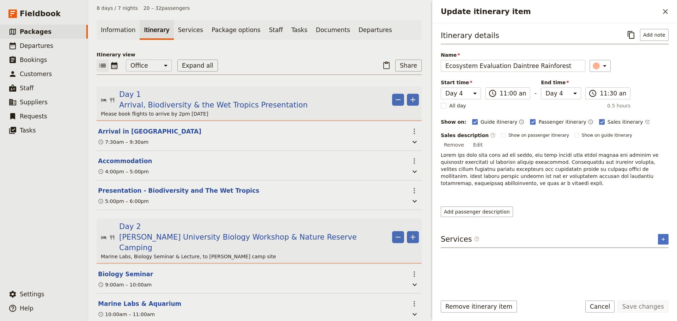
scroll to position [0, 0]
